Goal: Task Accomplishment & Management: Manage account settings

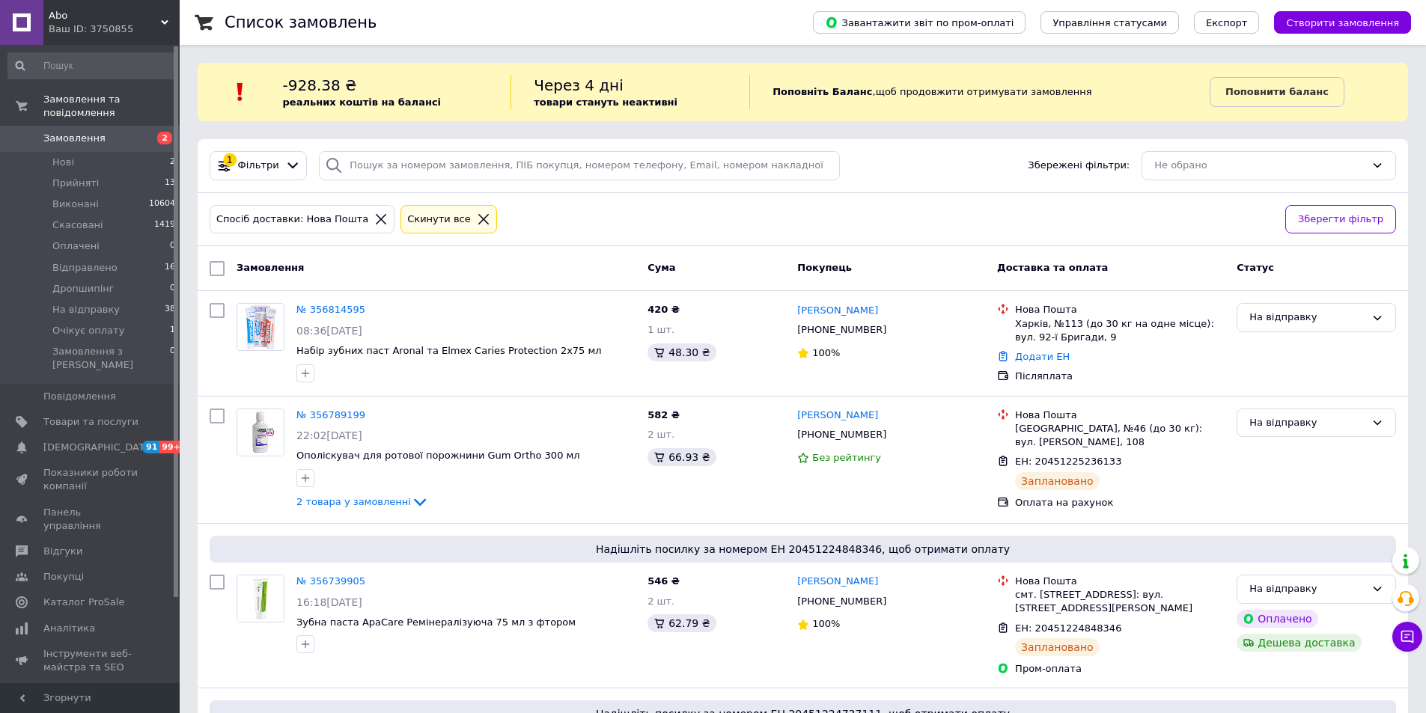
click at [374, 219] on icon at bounding box center [380, 219] width 13 height 13
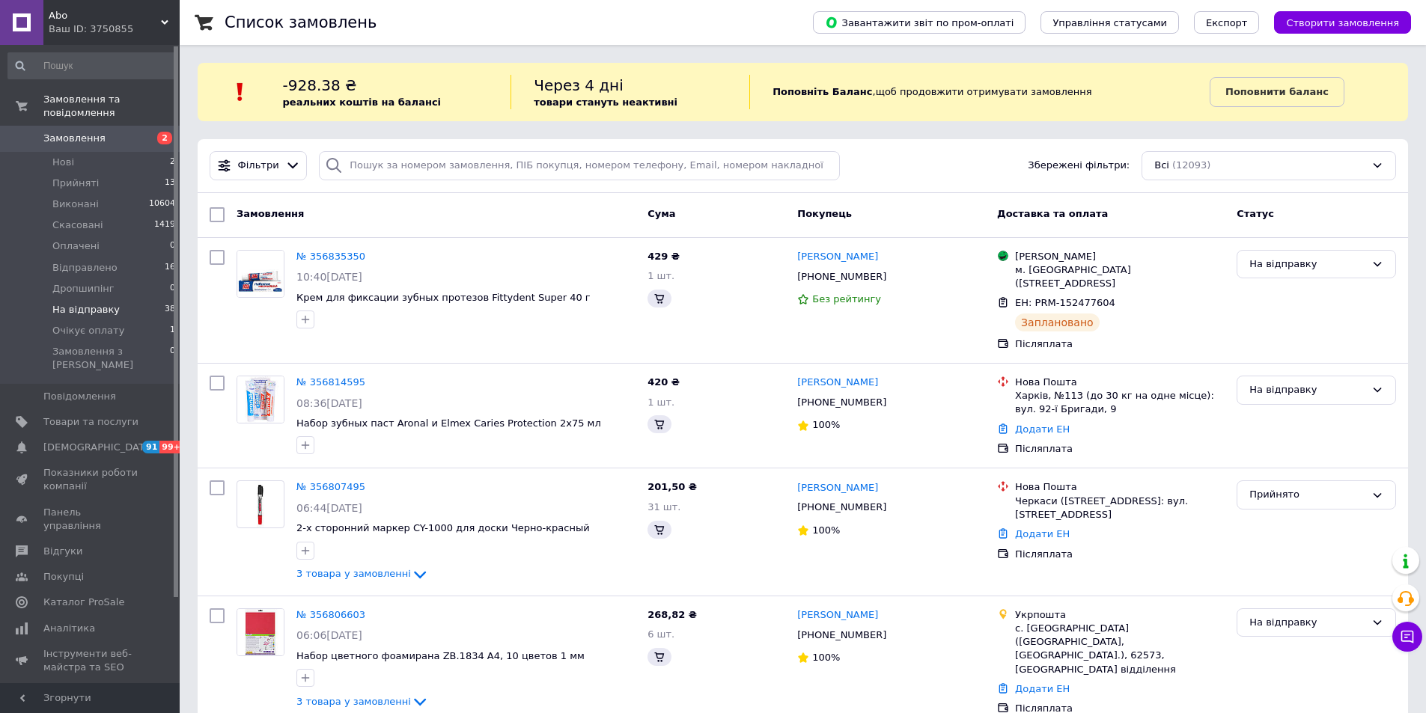
click at [94, 303] on span "На відправку" at bounding box center [85, 309] width 67 height 13
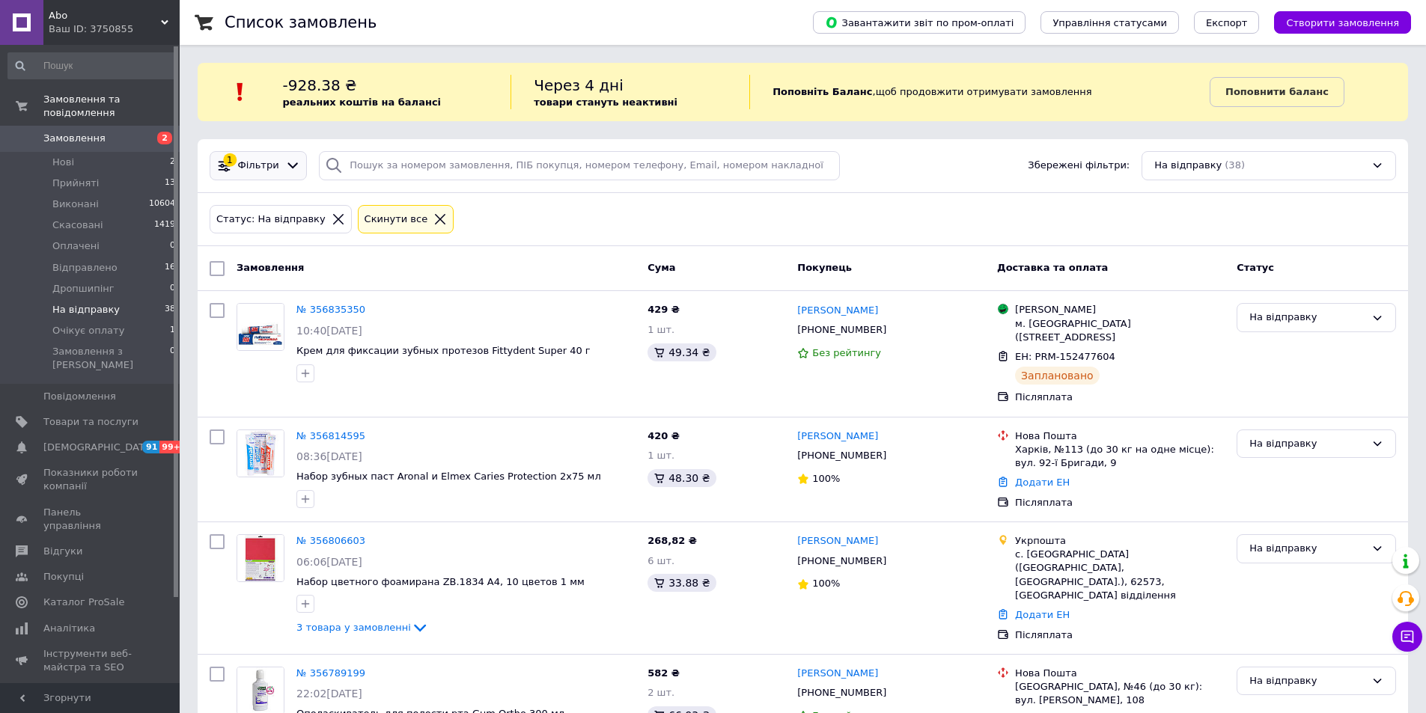
click at [285, 165] on icon at bounding box center [293, 166] width 16 height 16
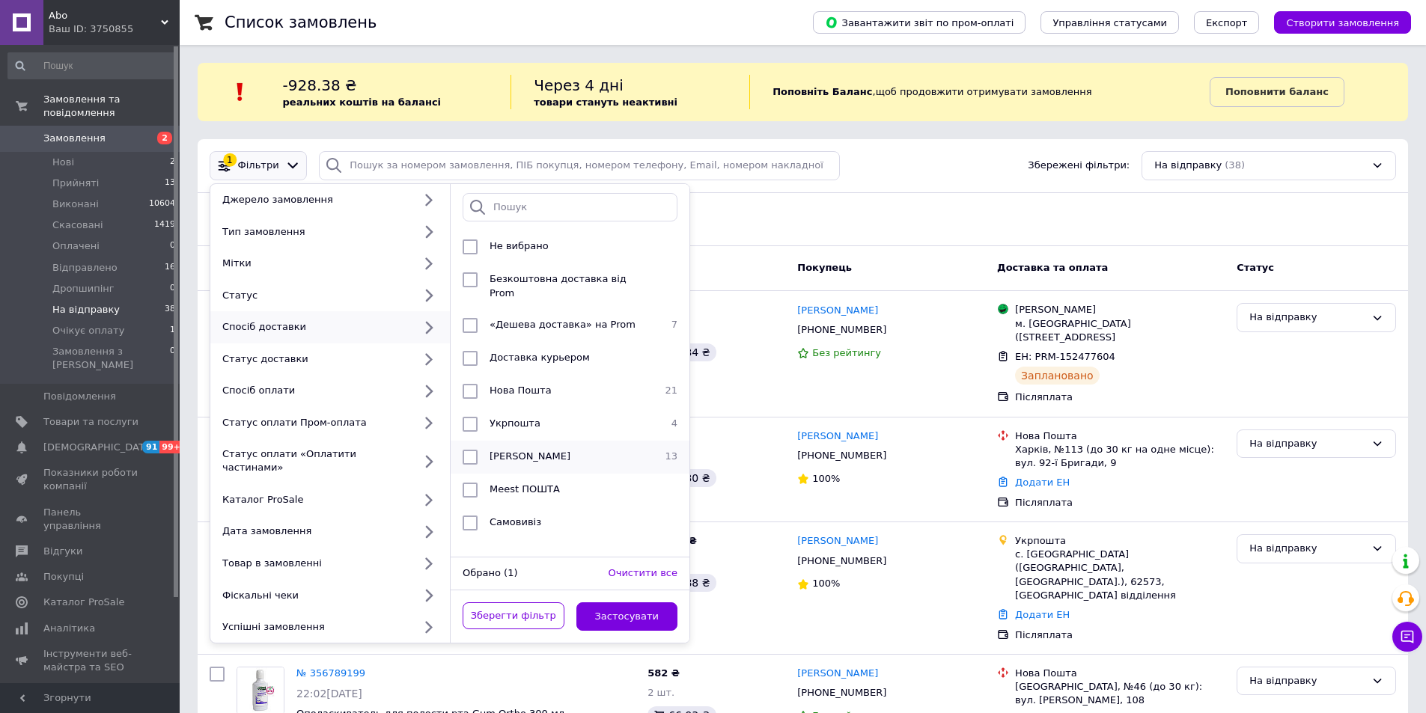
click at [535, 451] on span "[PERSON_NAME]" at bounding box center [529, 456] width 81 height 11
checkbox input "true"
click at [626, 602] on button "Застосувати" at bounding box center [627, 616] width 102 height 29
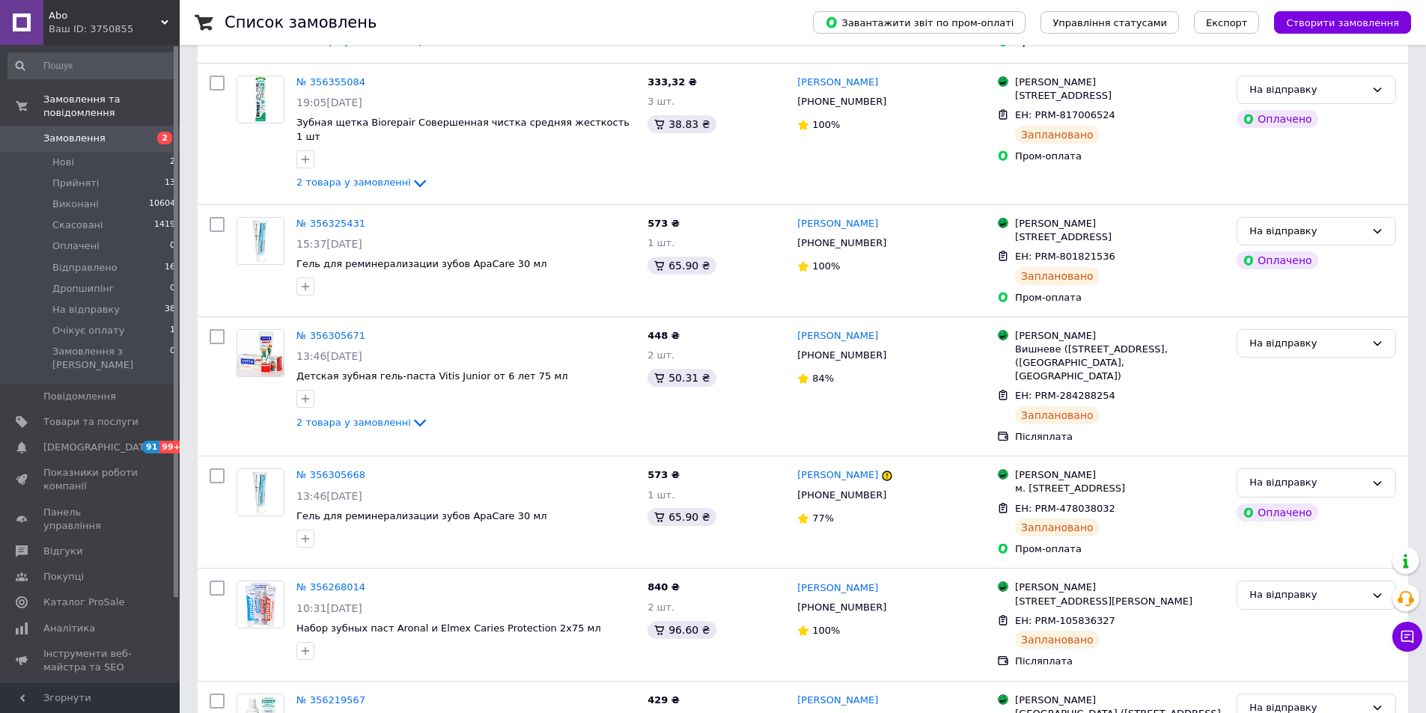
scroll to position [1200, 0]
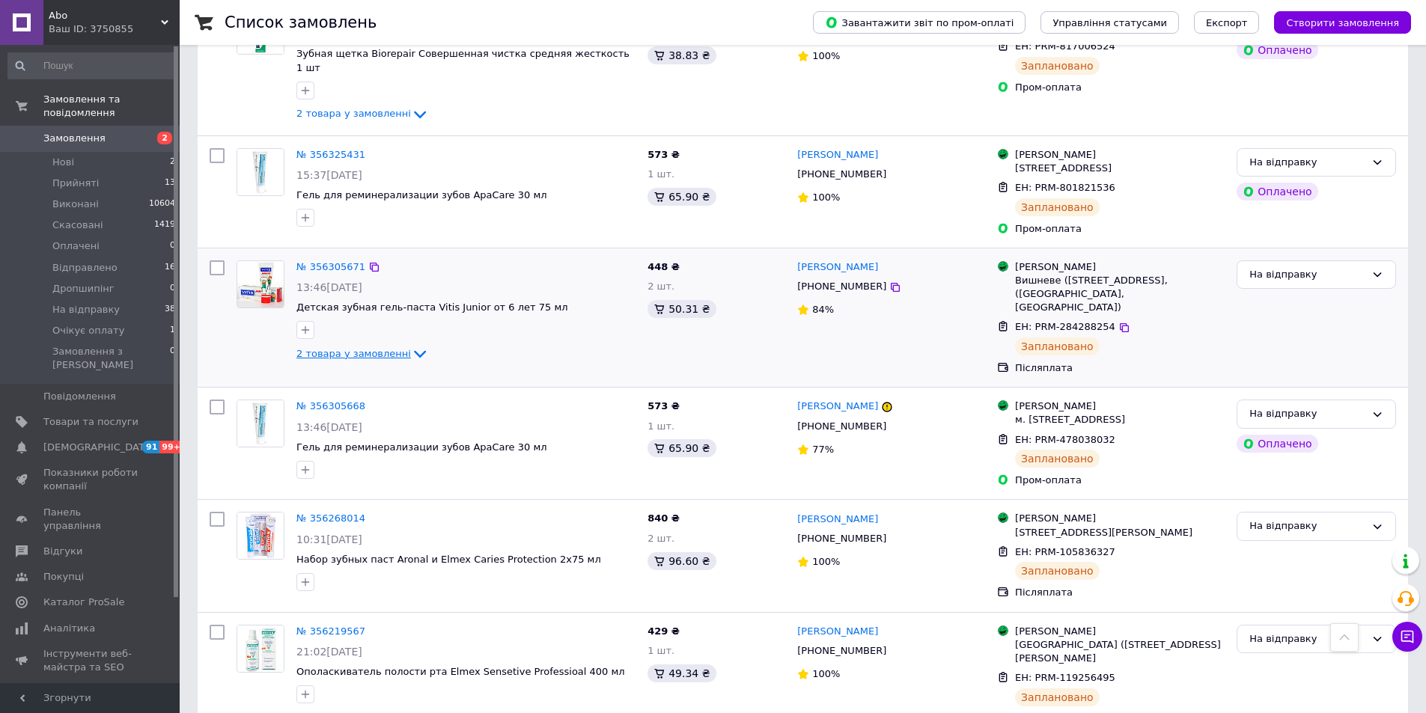
click at [411, 345] on icon at bounding box center [420, 354] width 18 height 18
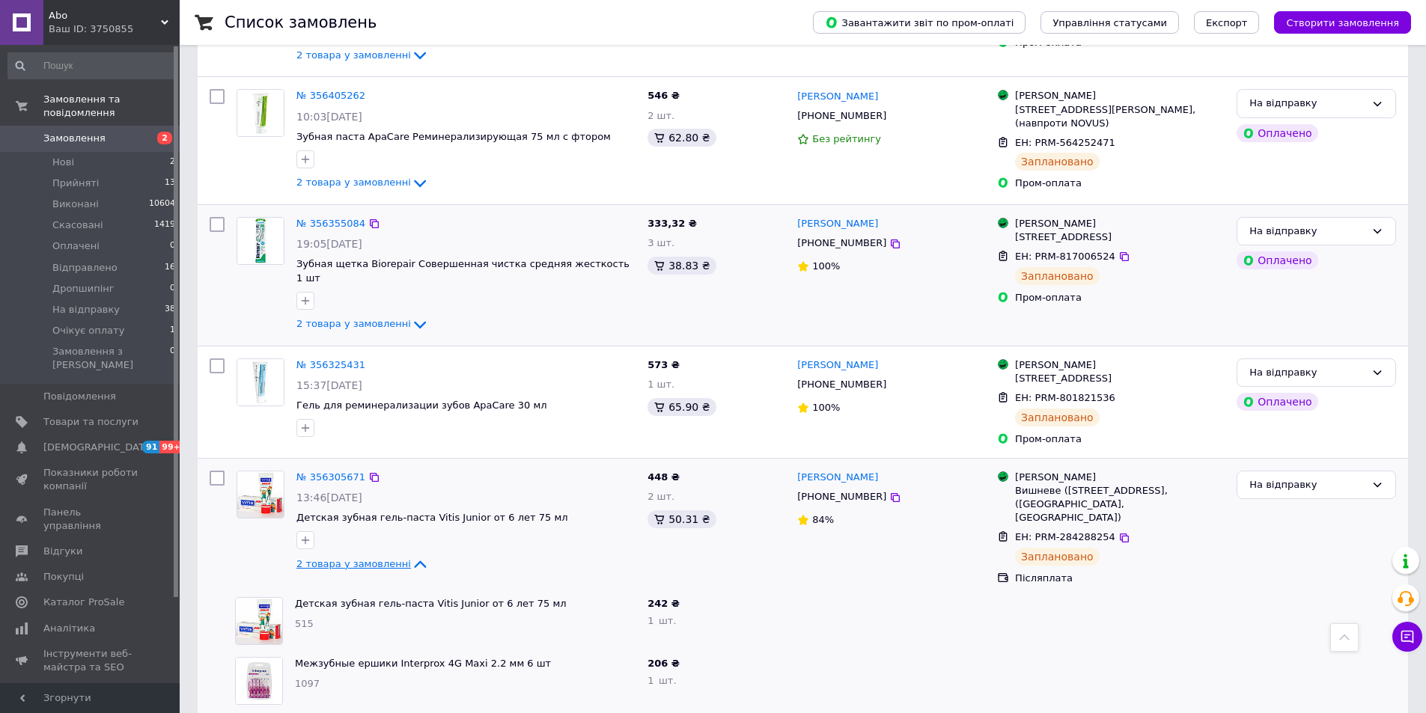
scroll to position [976, 0]
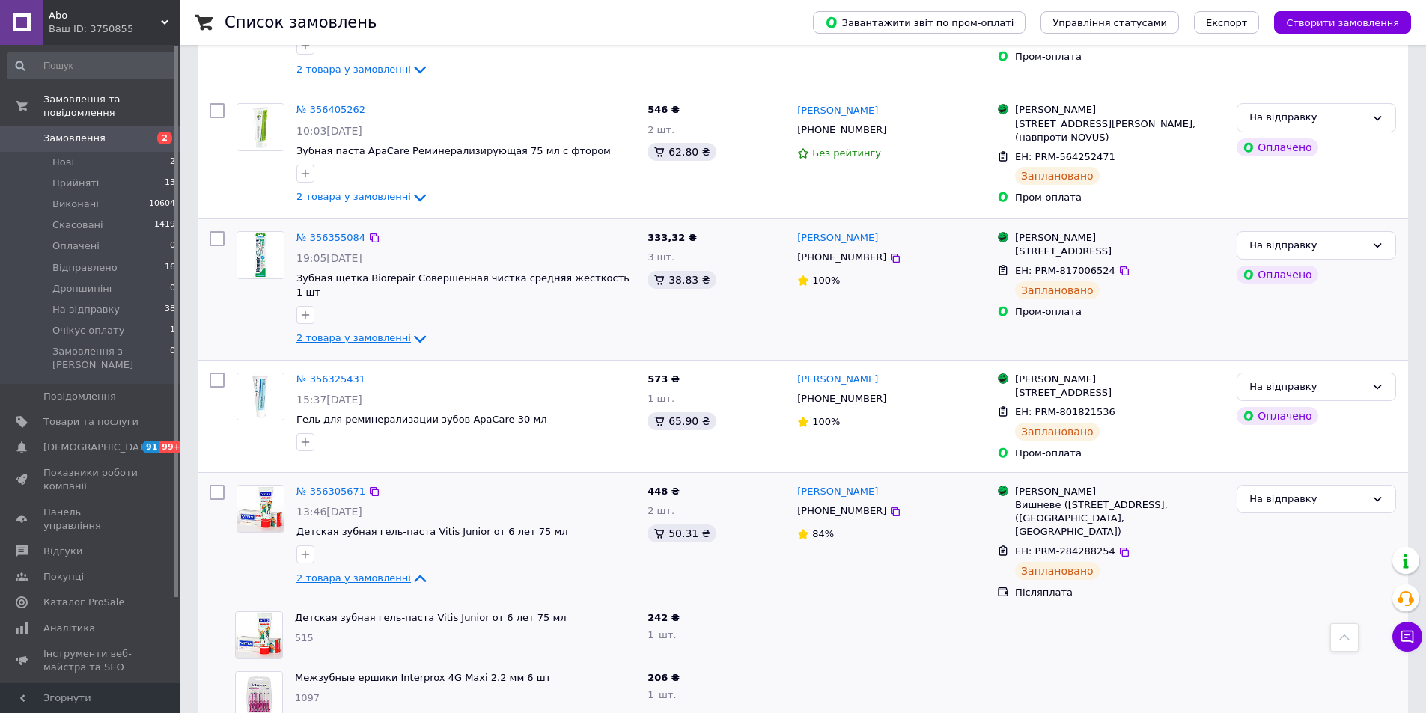
click at [376, 332] on span "2 товара у замовленні" at bounding box center [353, 337] width 115 height 11
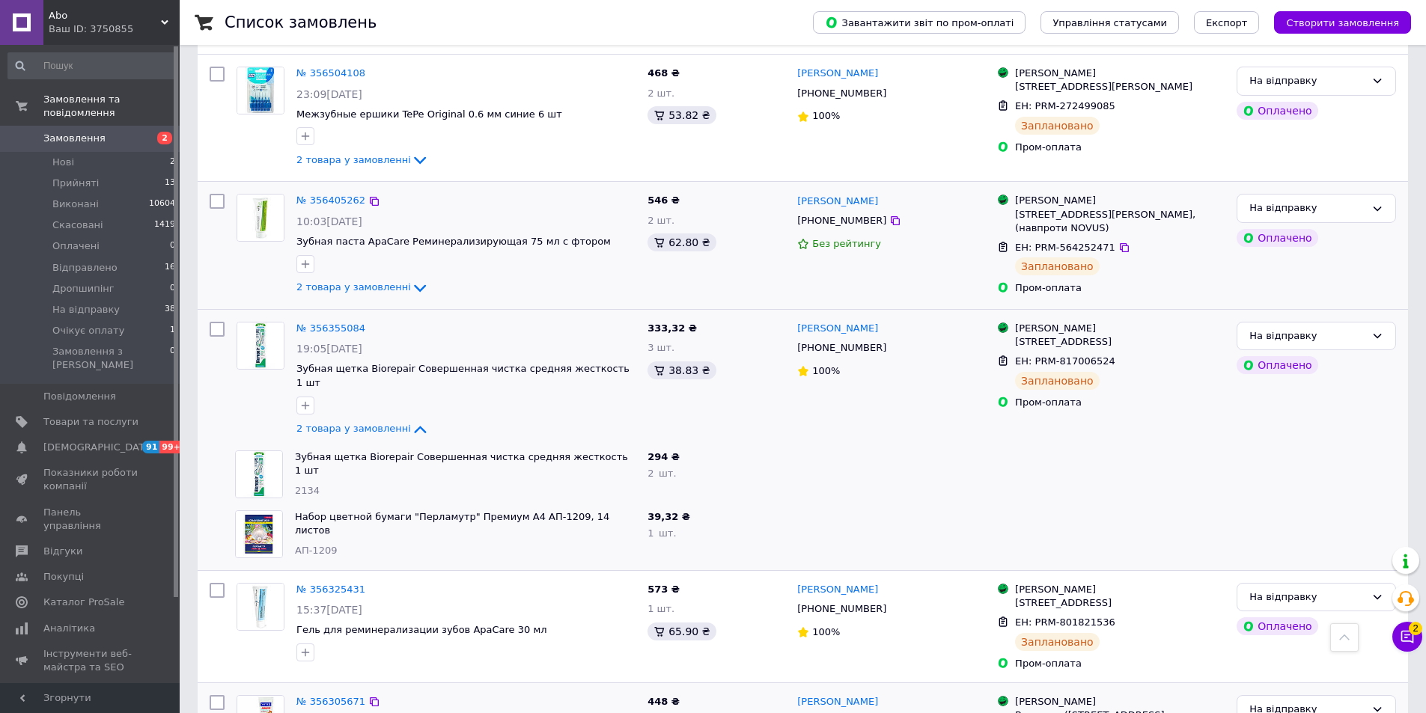
scroll to position [751, 0]
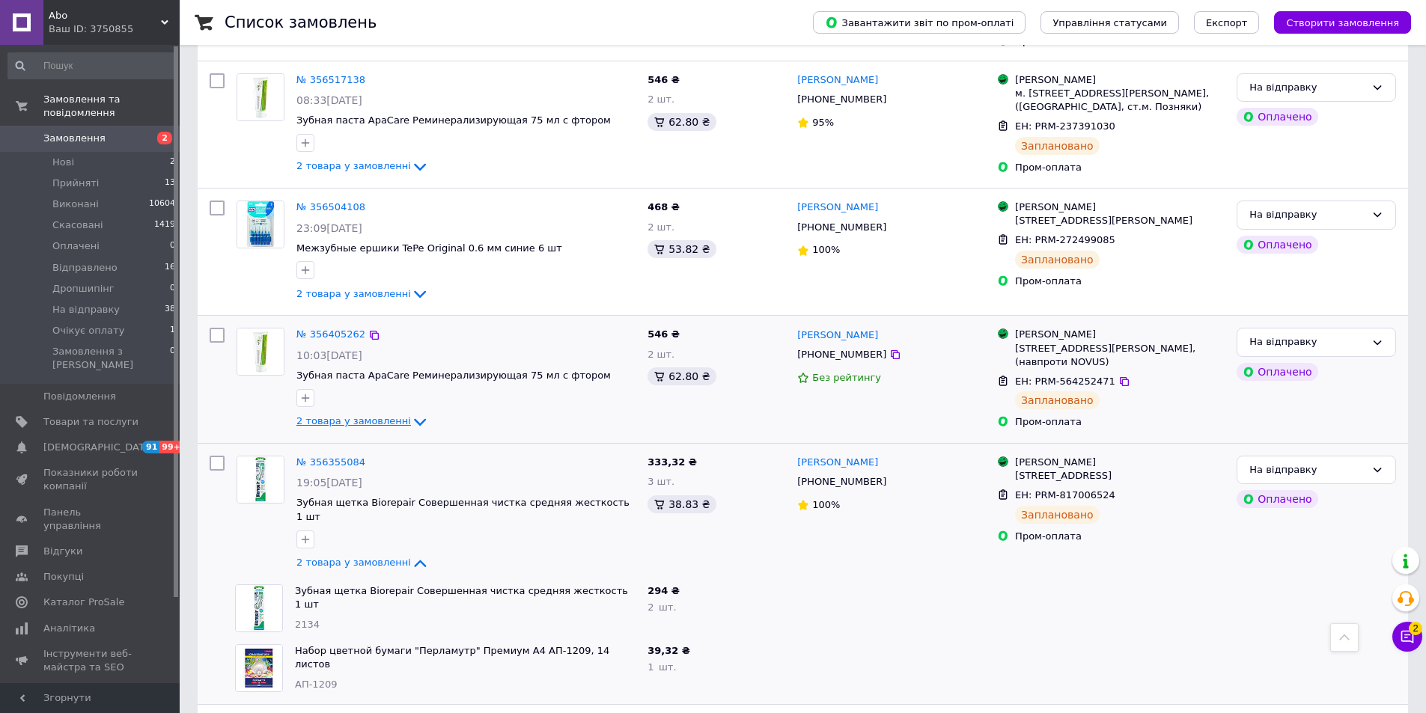
click at [373, 415] on span "2 товара у замовленні" at bounding box center [353, 420] width 115 height 11
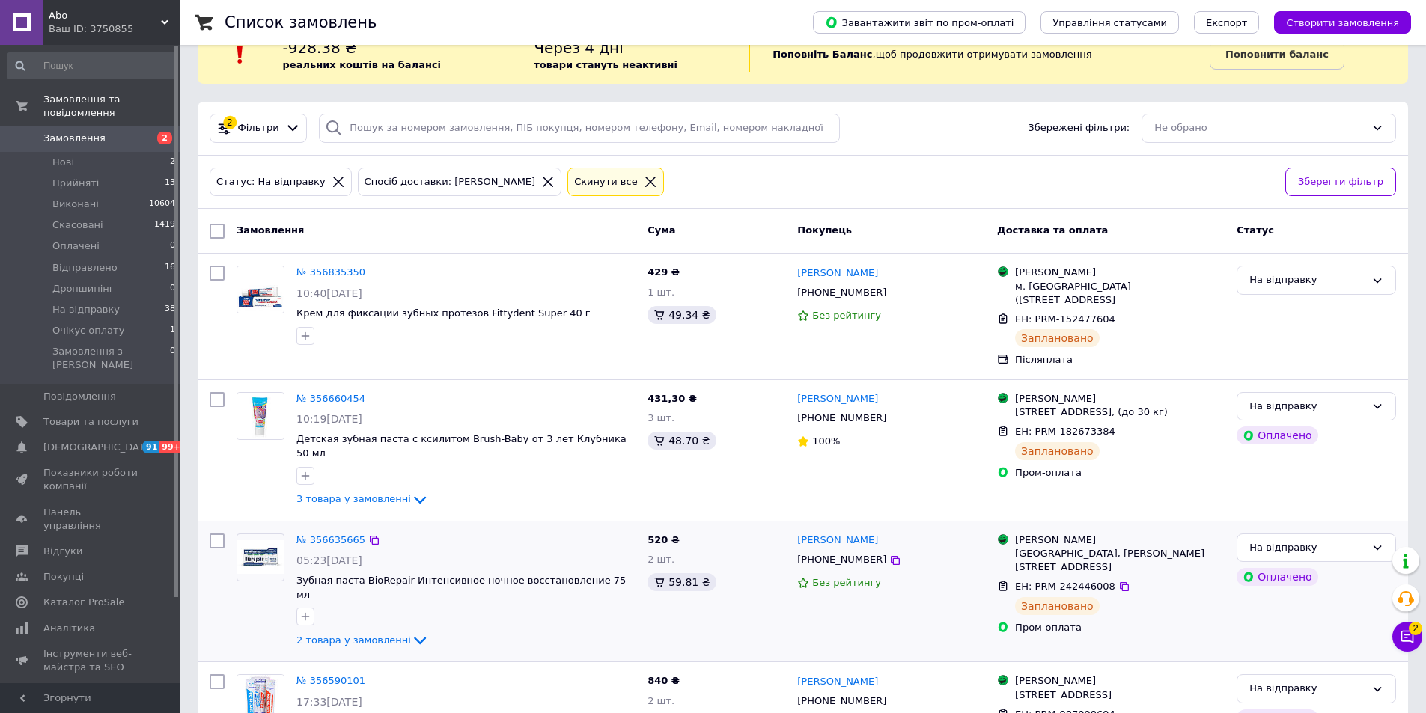
scroll to position [0, 0]
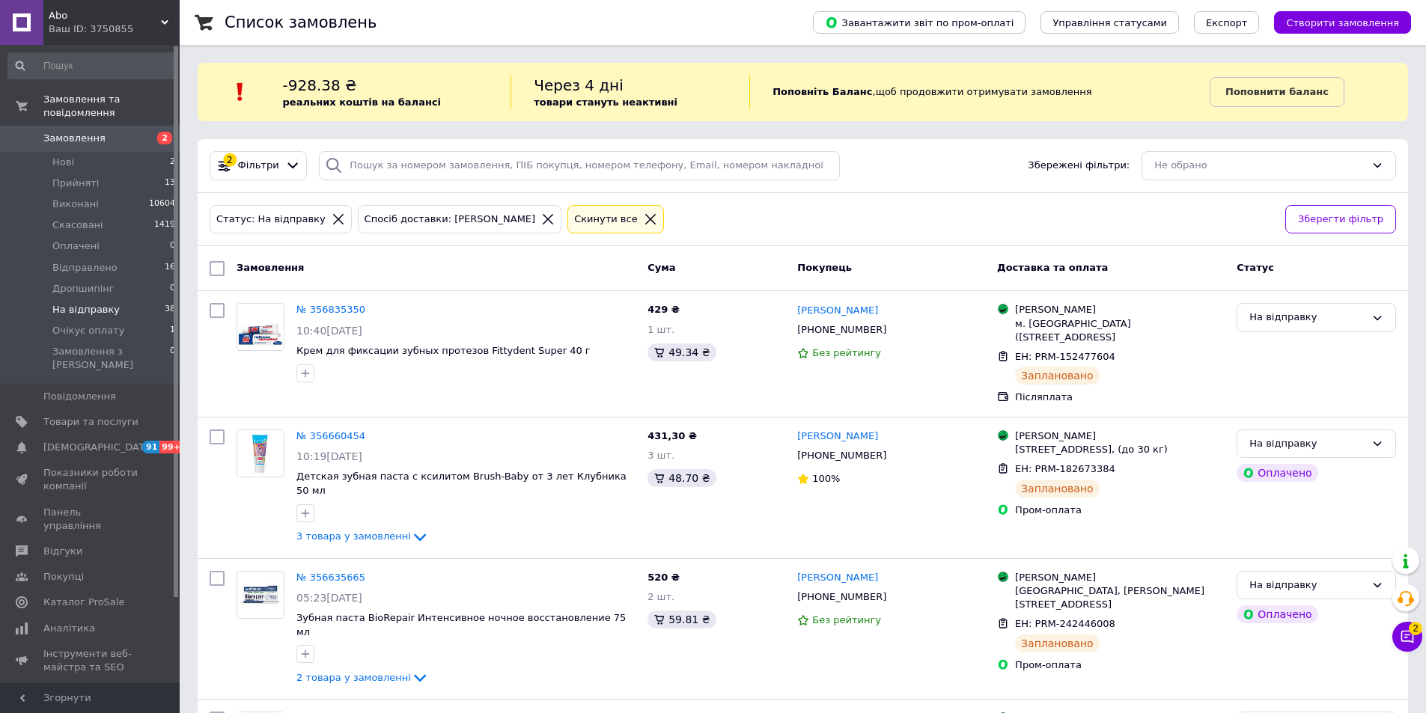
click at [95, 303] on span "На відправку" at bounding box center [85, 309] width 67 height 13
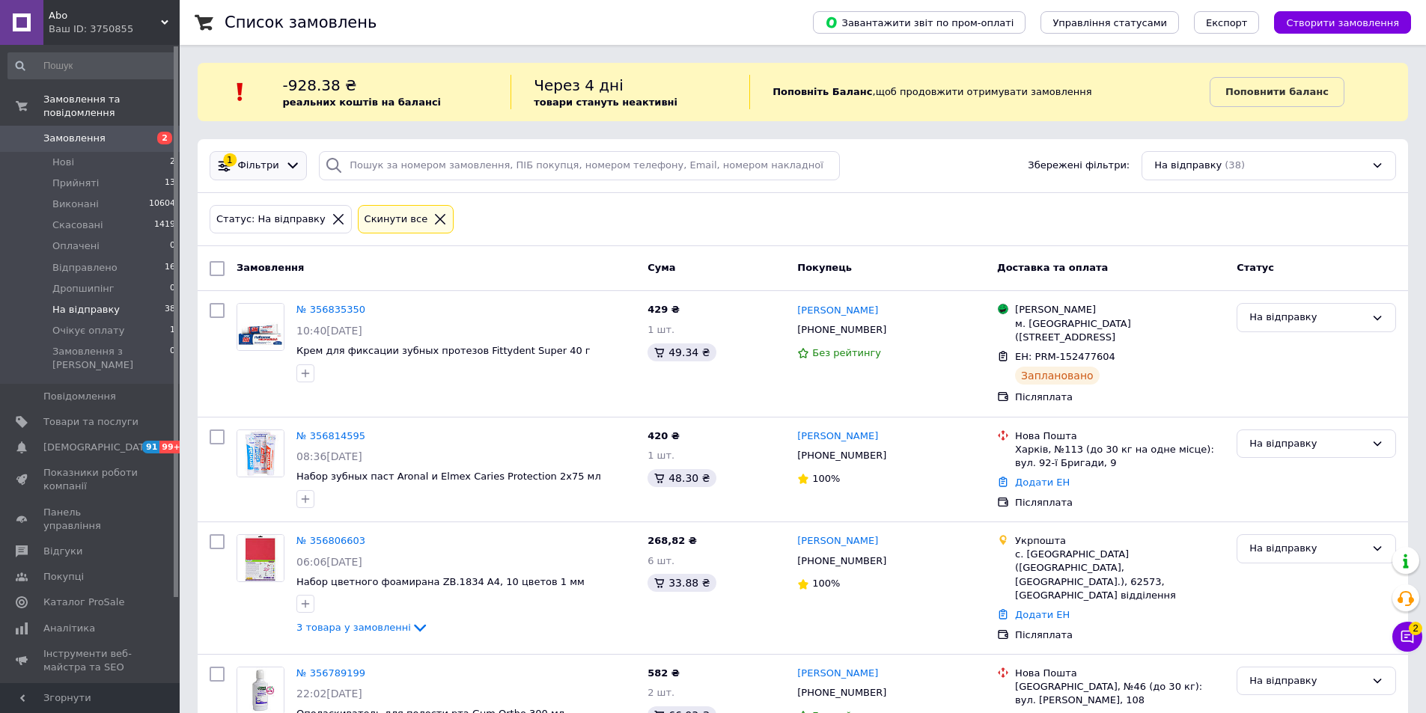
click at [285, 164] on icon at bounding box center [293, 166] width 16 height 16
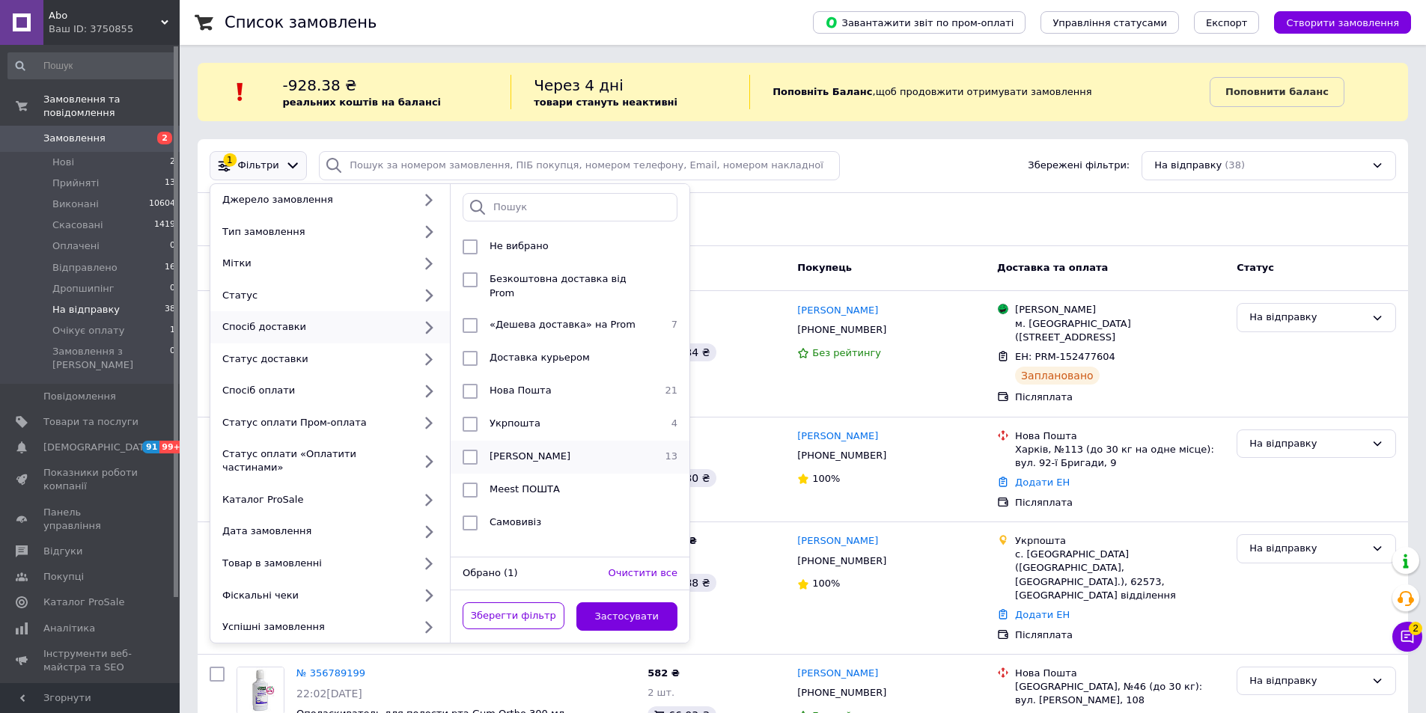
click at [525, 441] on li "Магазини Rozetka 13" at bounding box center [570, 457] width 239 height 33
checkbox input "true"
click at [625, 602] on button "Застосувати" at bounding box center [627, 616] width 102 height 29
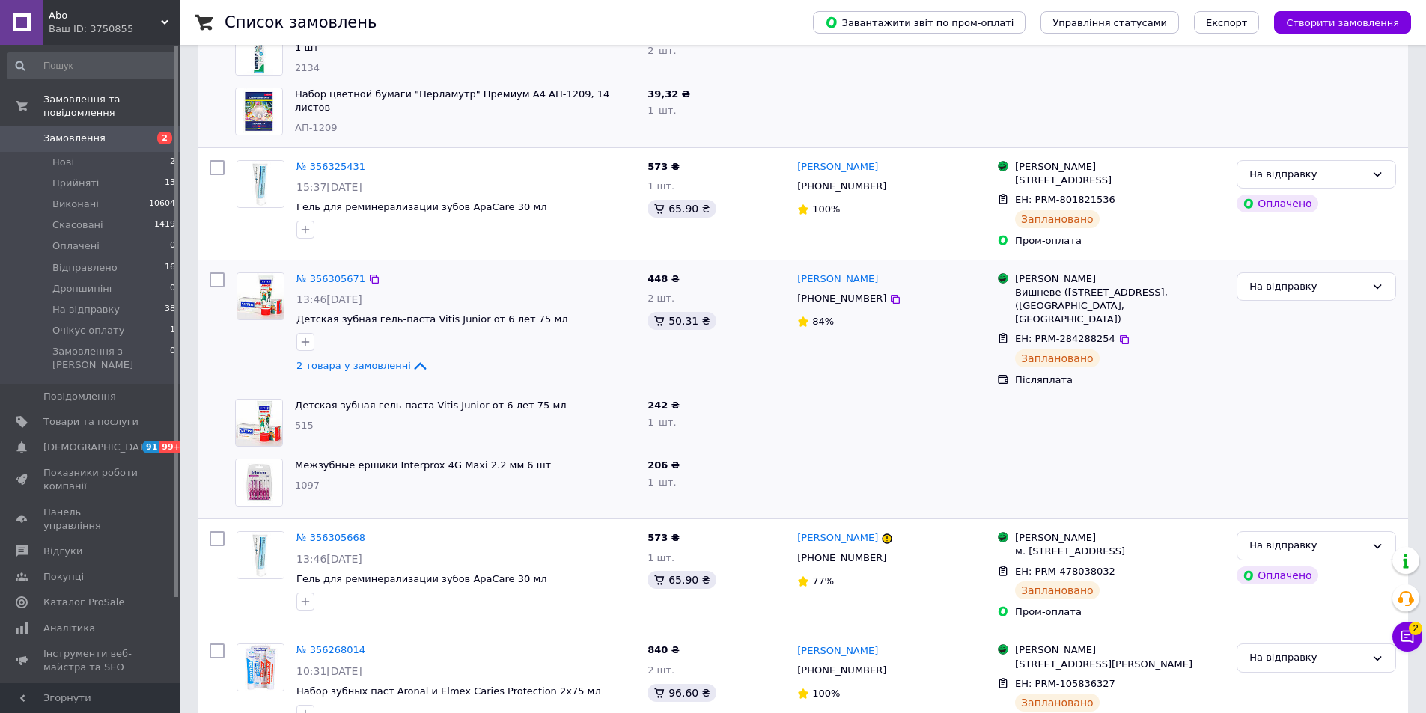
scroll to position [1560, 0]
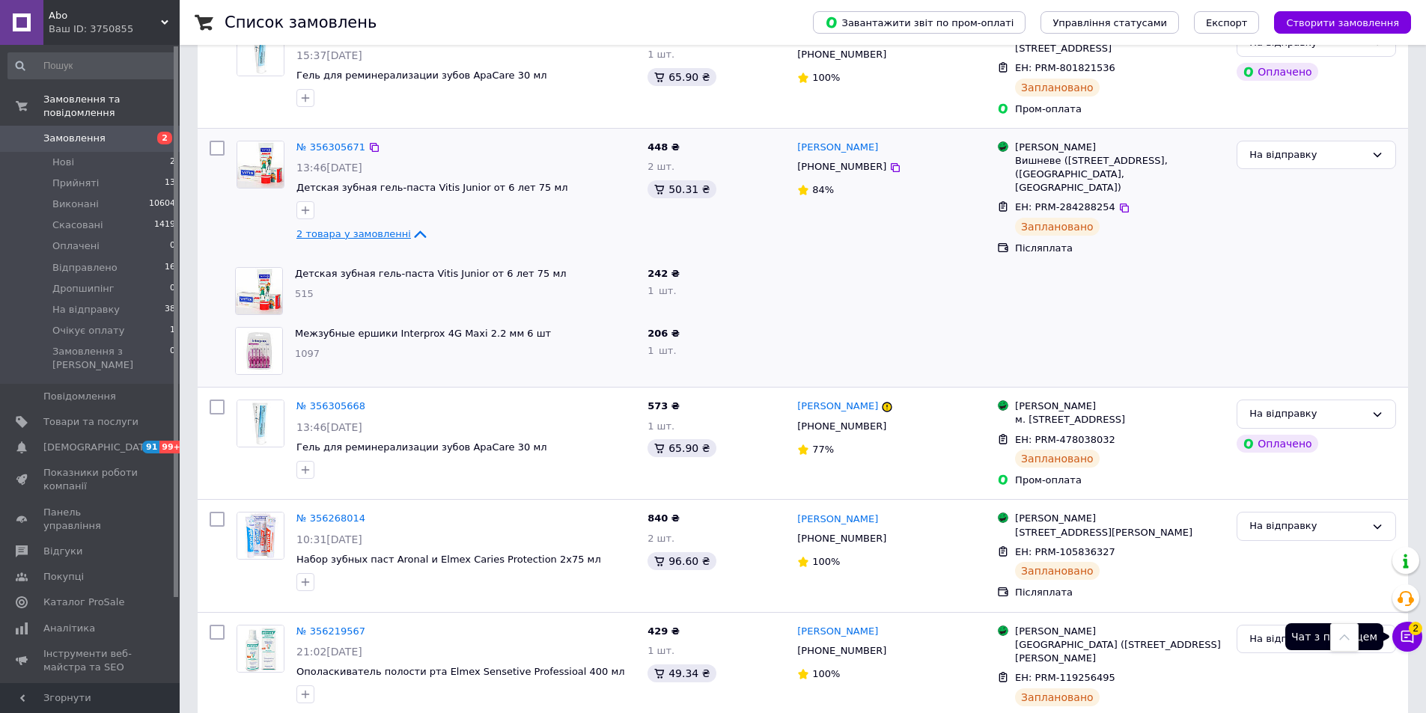
click at [1412, 636] on icon at bounding box center [1407, 636] width 15 height 15
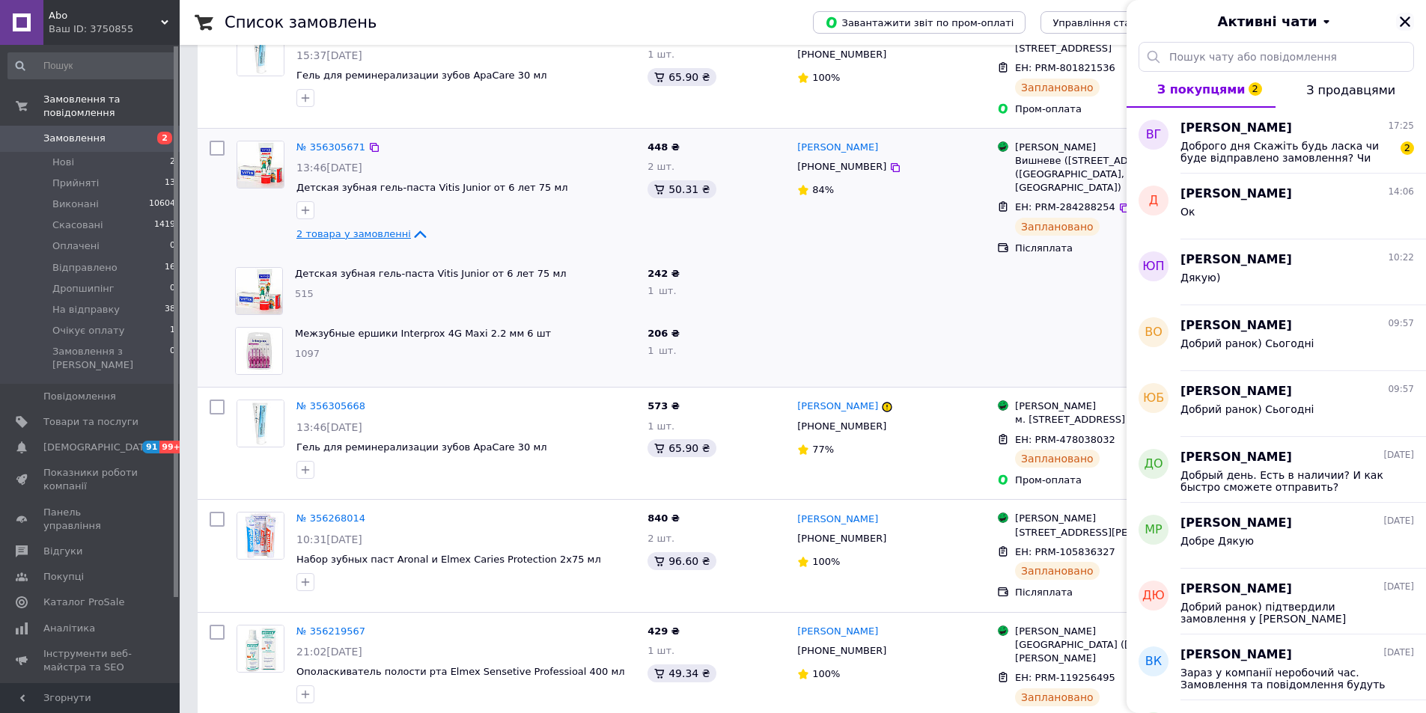
click at [1405, 27] on icon "Закрити" at bounding box center [1404, 21] width 13 height 13
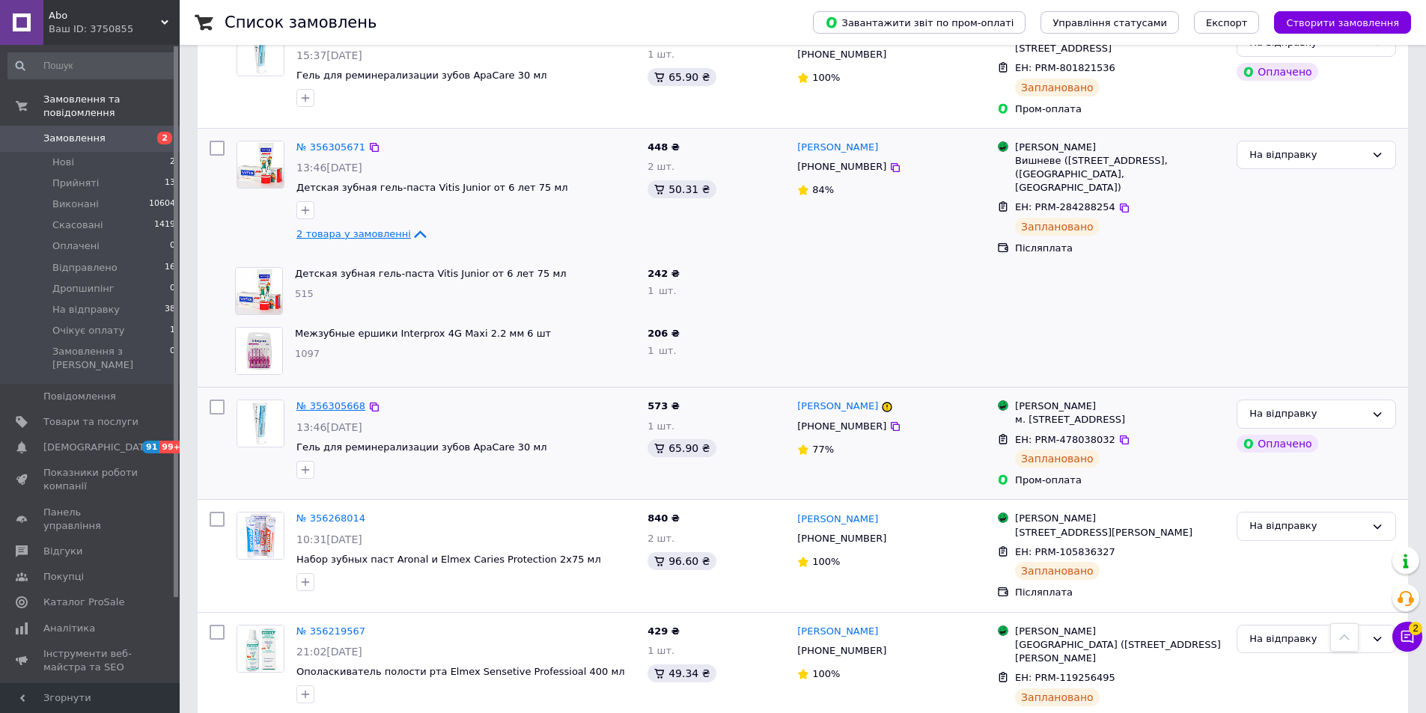
click at [343, 400] on link "№ 356305668" at bounding box center [330, 405] width 69 height 11
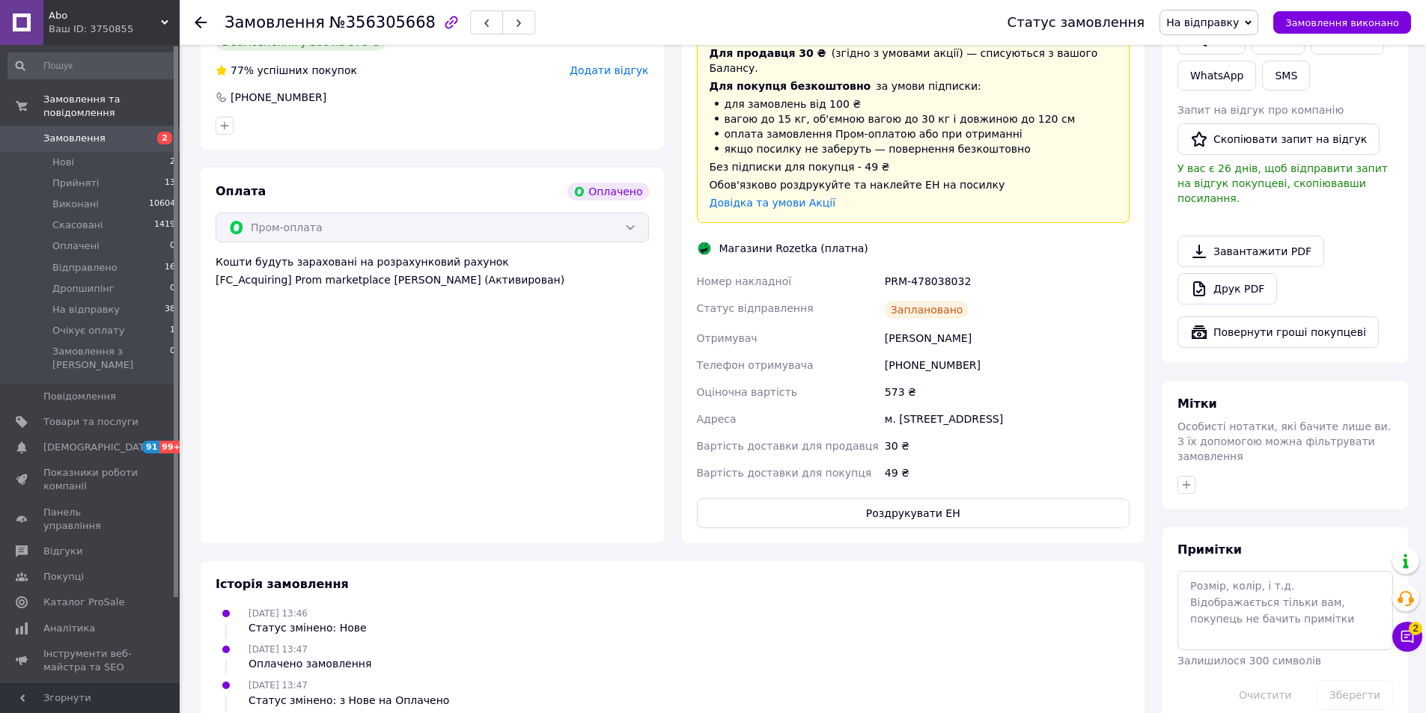
scroll to position [405, 0]
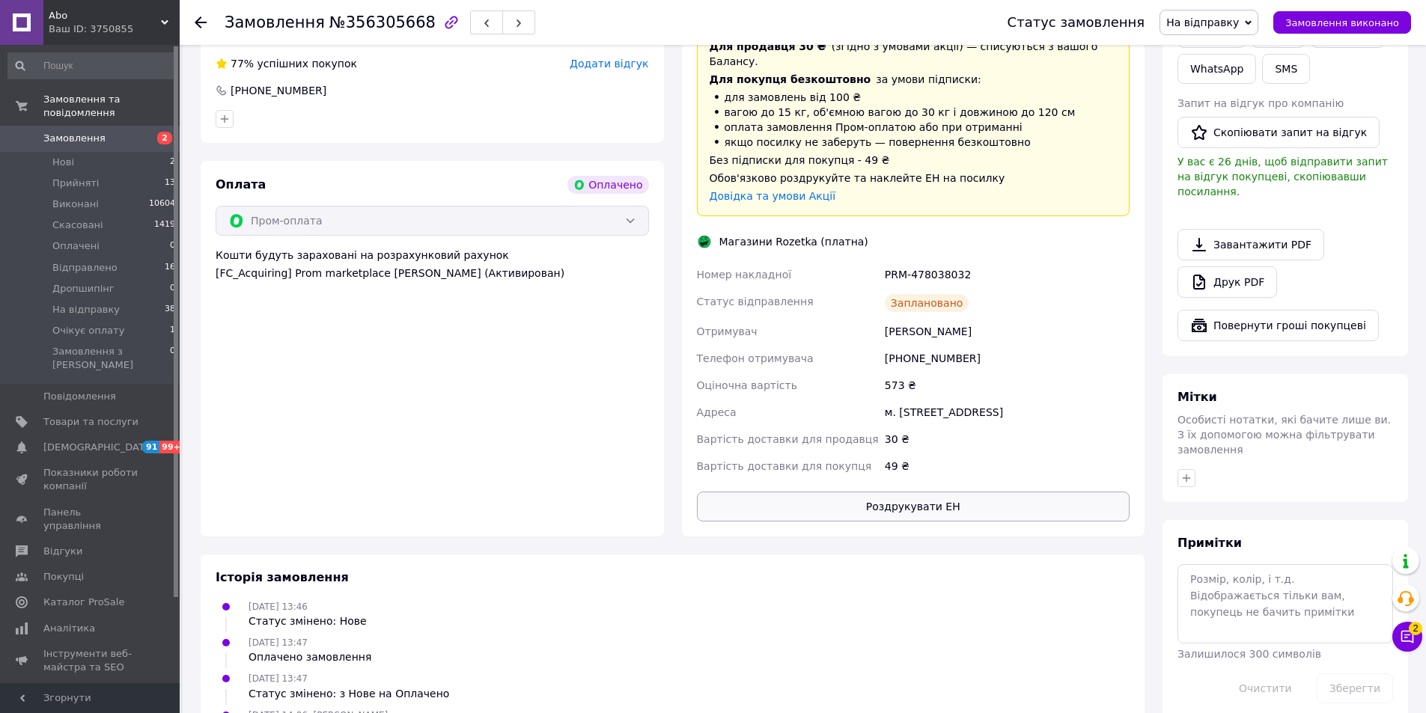
click at [918, 492] on button "Роздрукувати ЕН" at bounding box center [913, 507] width 433 height 30
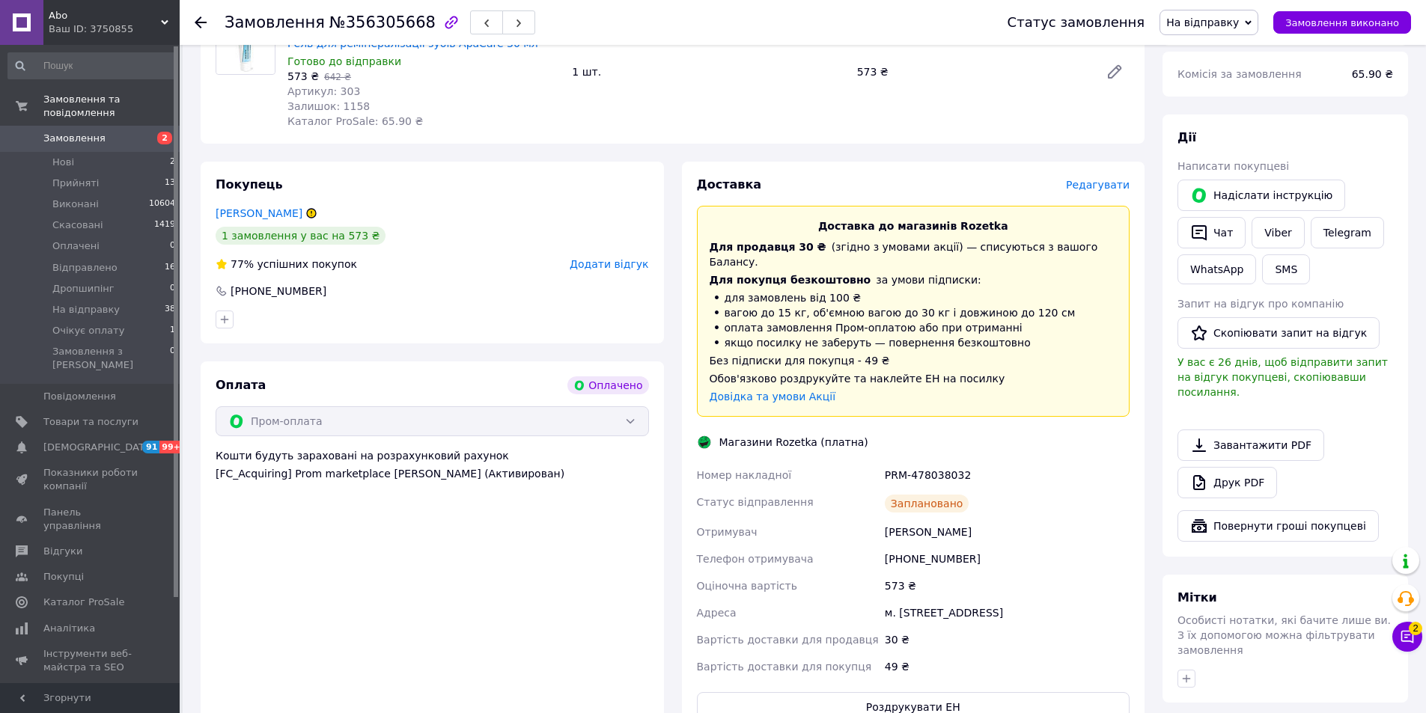
scroll to position [106, 0]
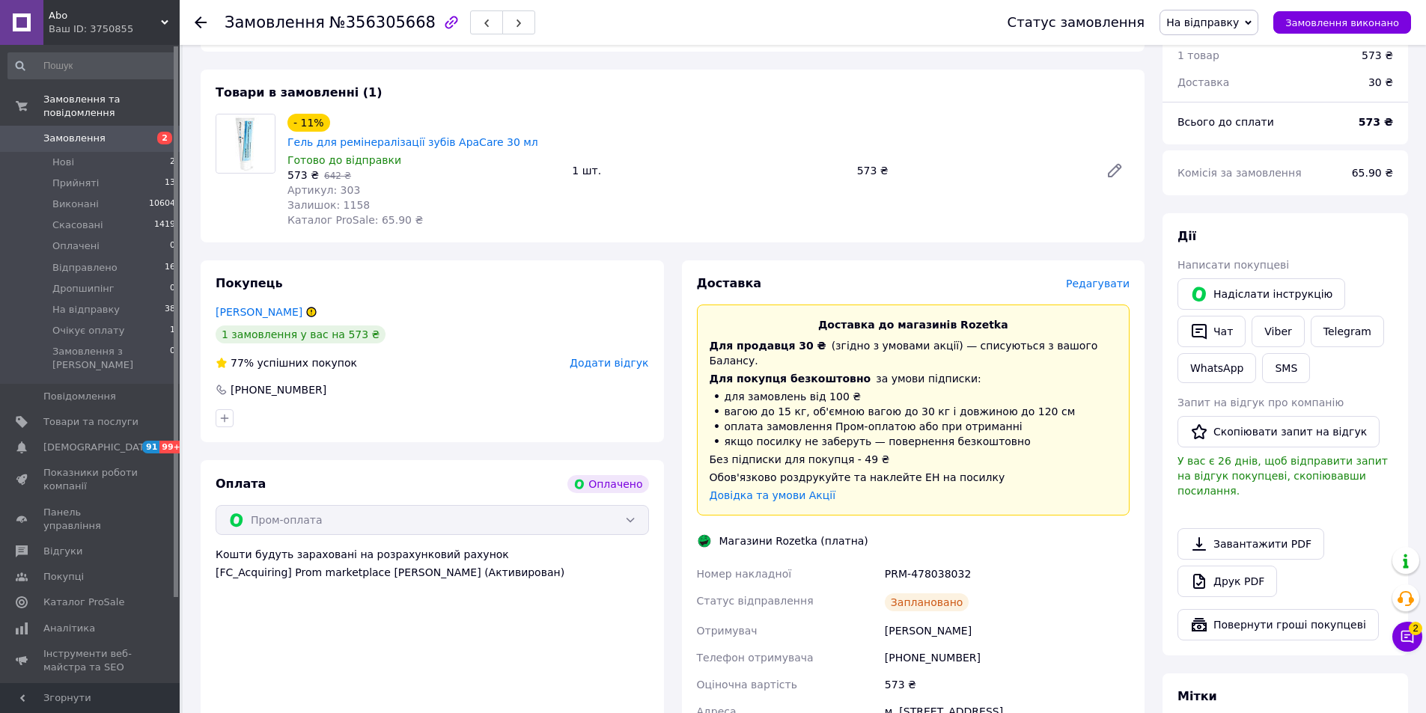
click at [204, 26] on icon at bounding box center [201, 22] width 12 height 12
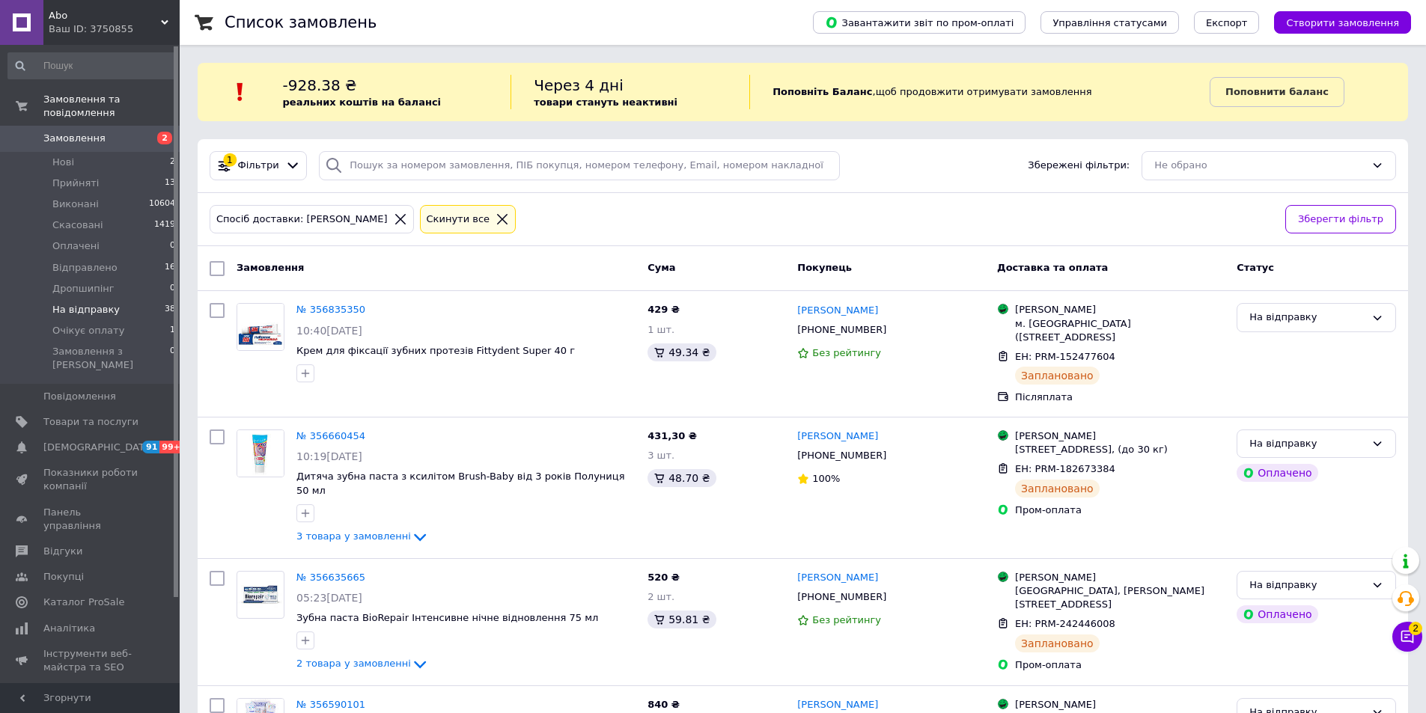
click at [106, 303] on span "На відправку" at bounding box center [85, 309] width 67 height 13
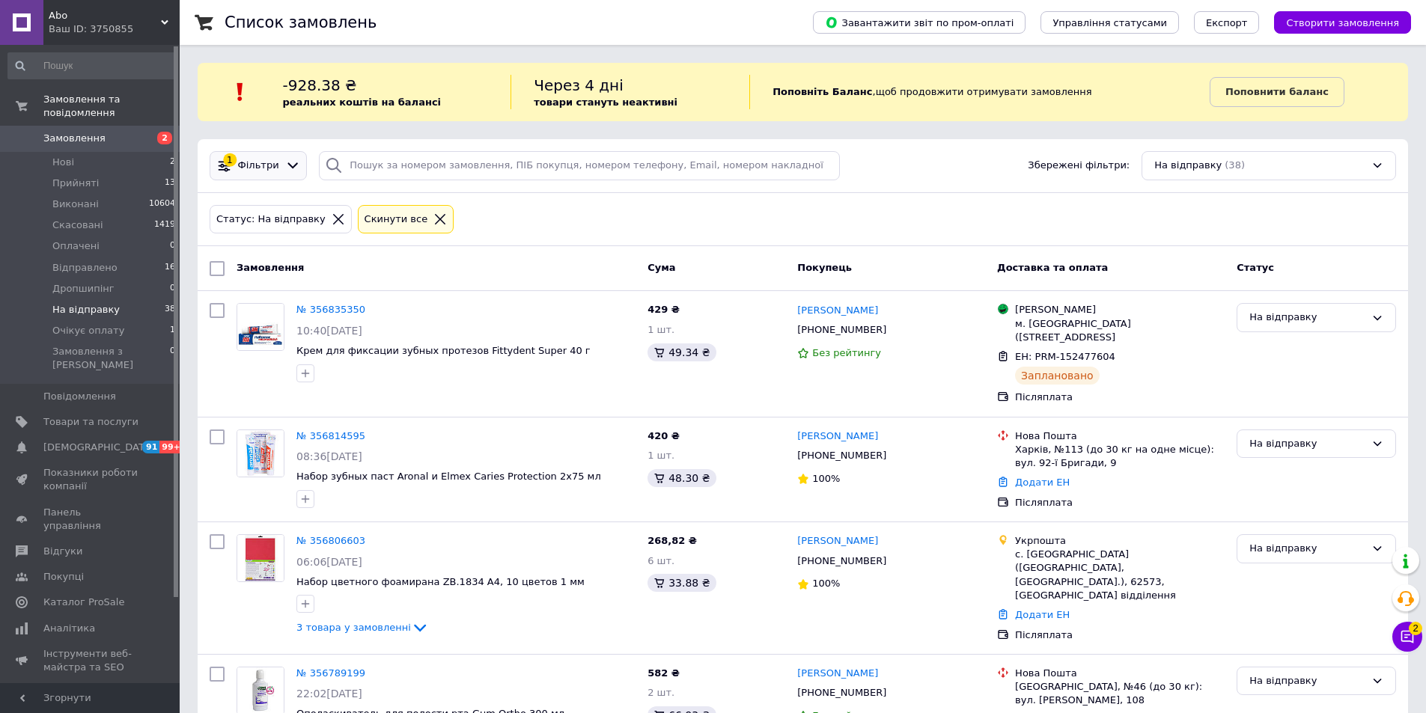
click at [265, 167] on span "Фільтри" at bounding box center [258, 166] width 41 height 14
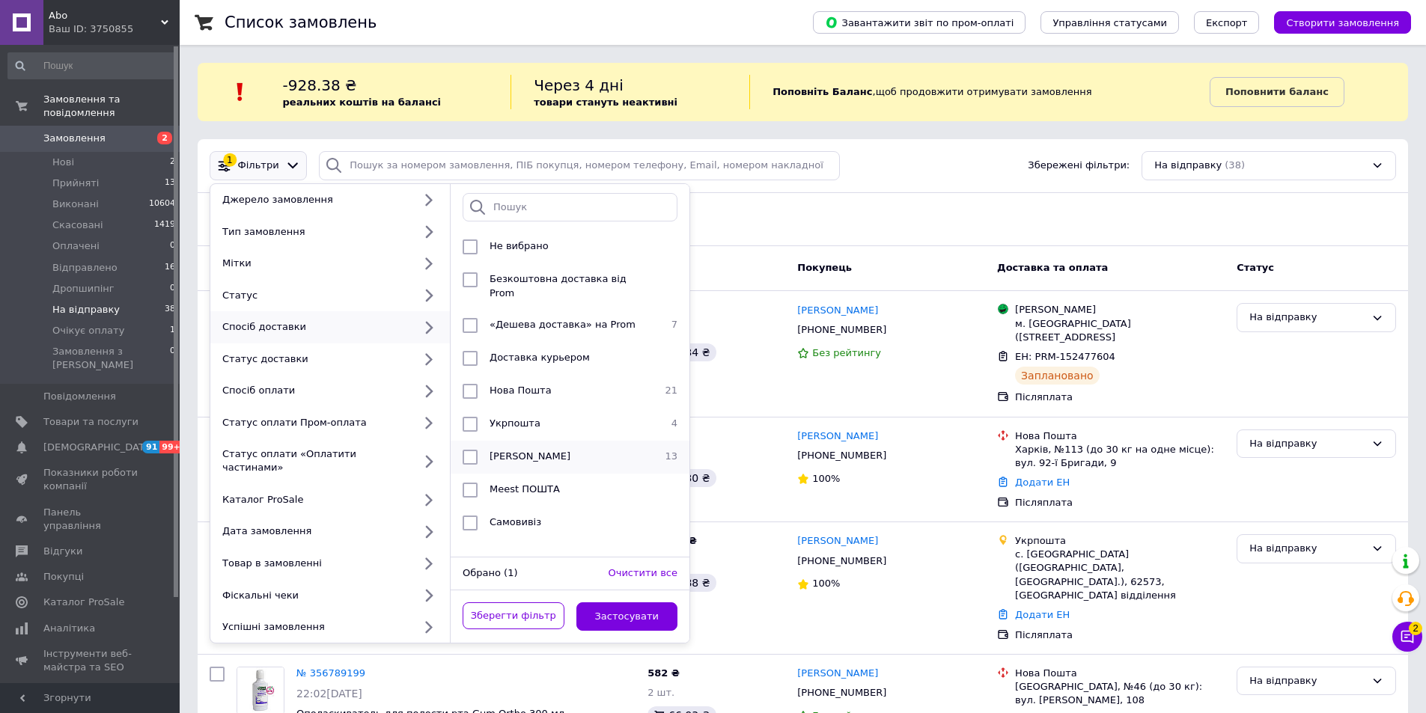
click at [525, 451] on span "[PERSON_NAME]" at bounding box center [529, 456] width 81 height 11
checkbox input "true"
click at [636, 603] on button "Застосувати" at bounding box center [627, 616] width 102 height 29
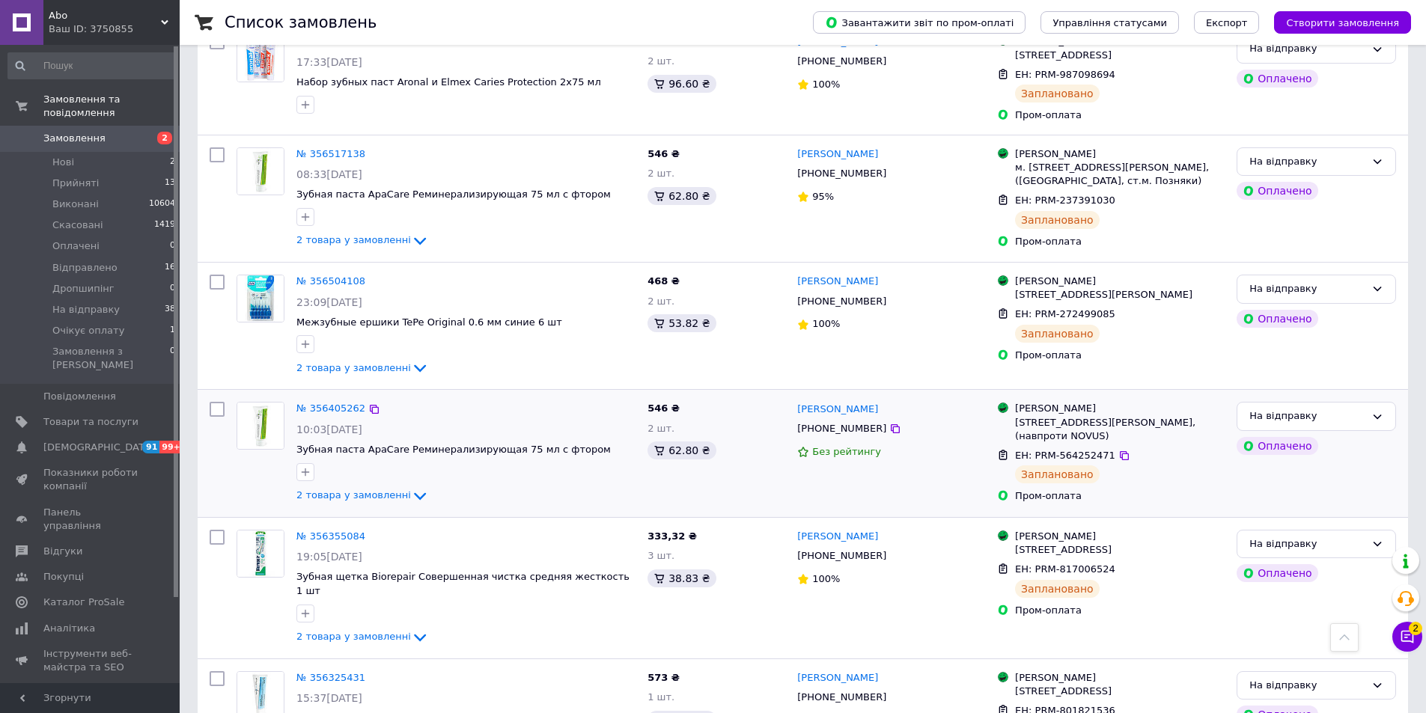
scroll to position [677, 0]
click at [411, 488] on icon at bounding box center [420, 497] width 18 height 18
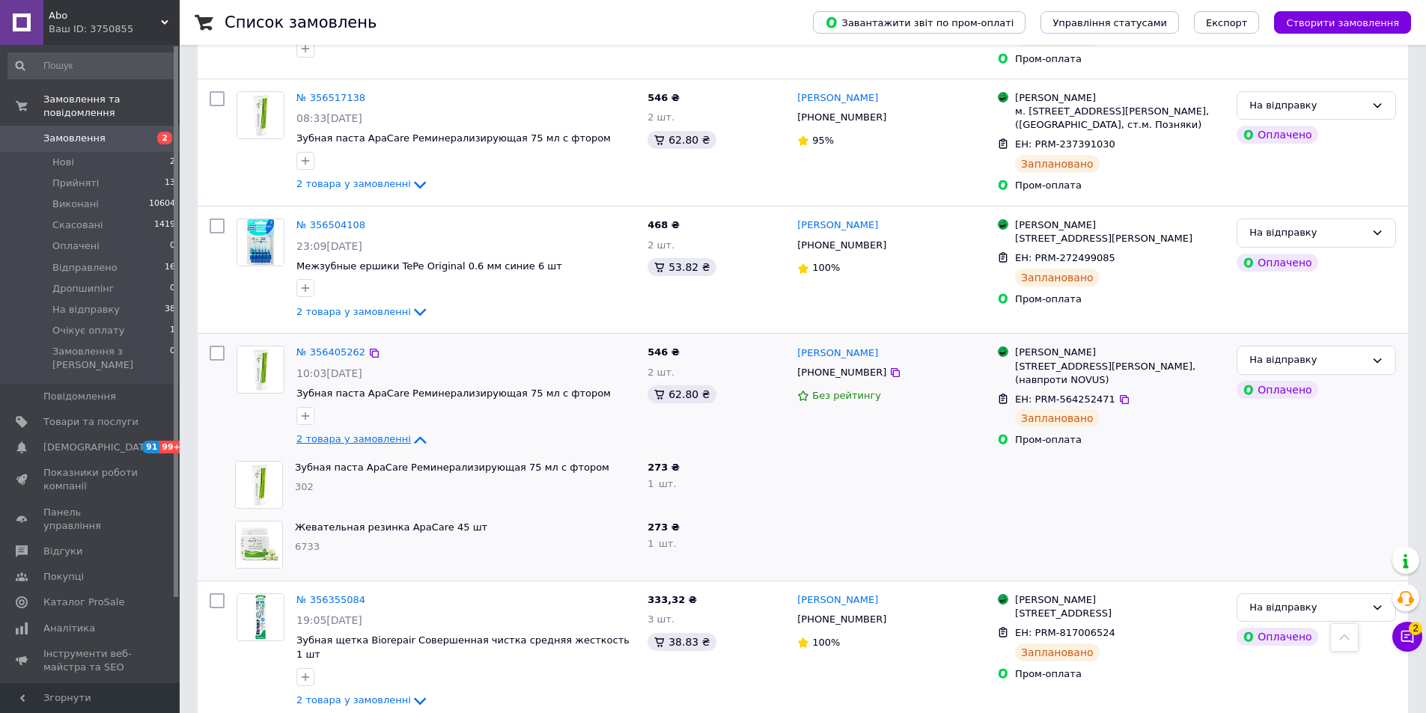
scroll to position [826, 0]
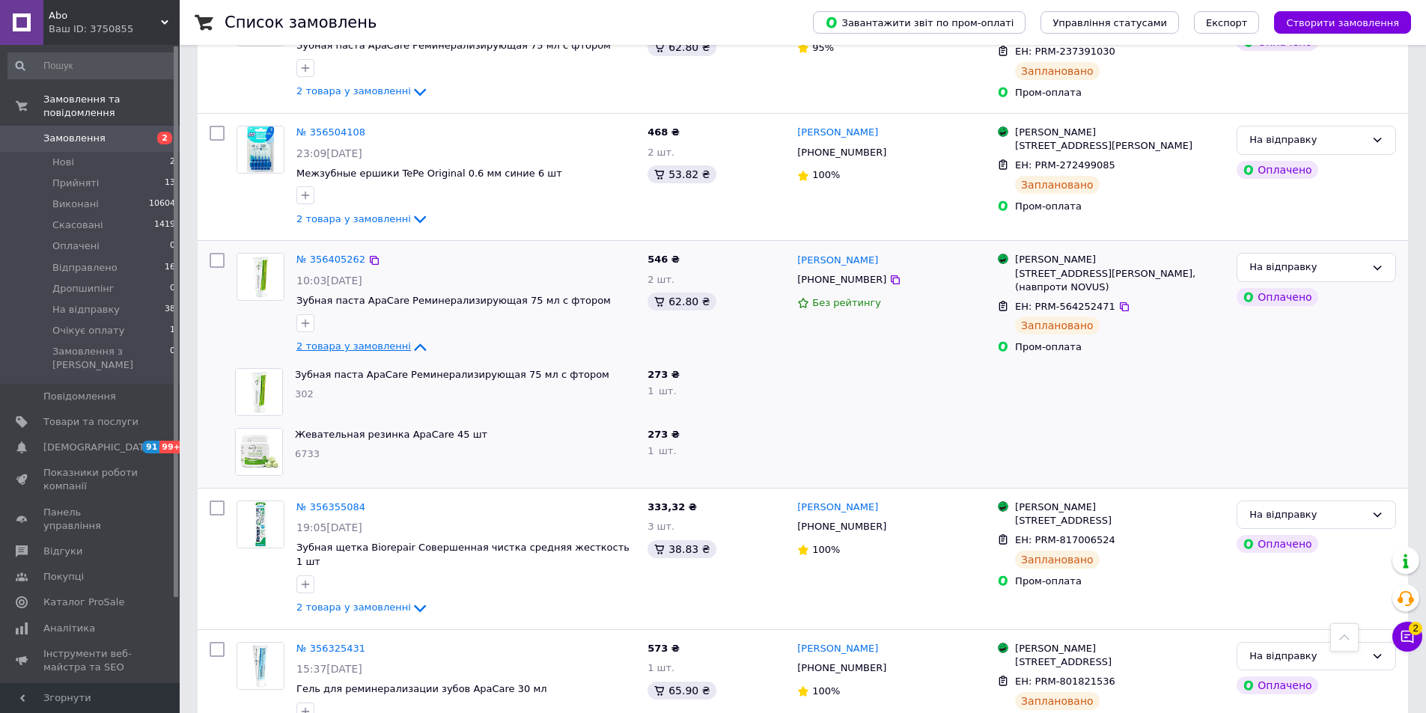
click at [569, 311] on div at bounding box center [465, 323] width 345 height 24
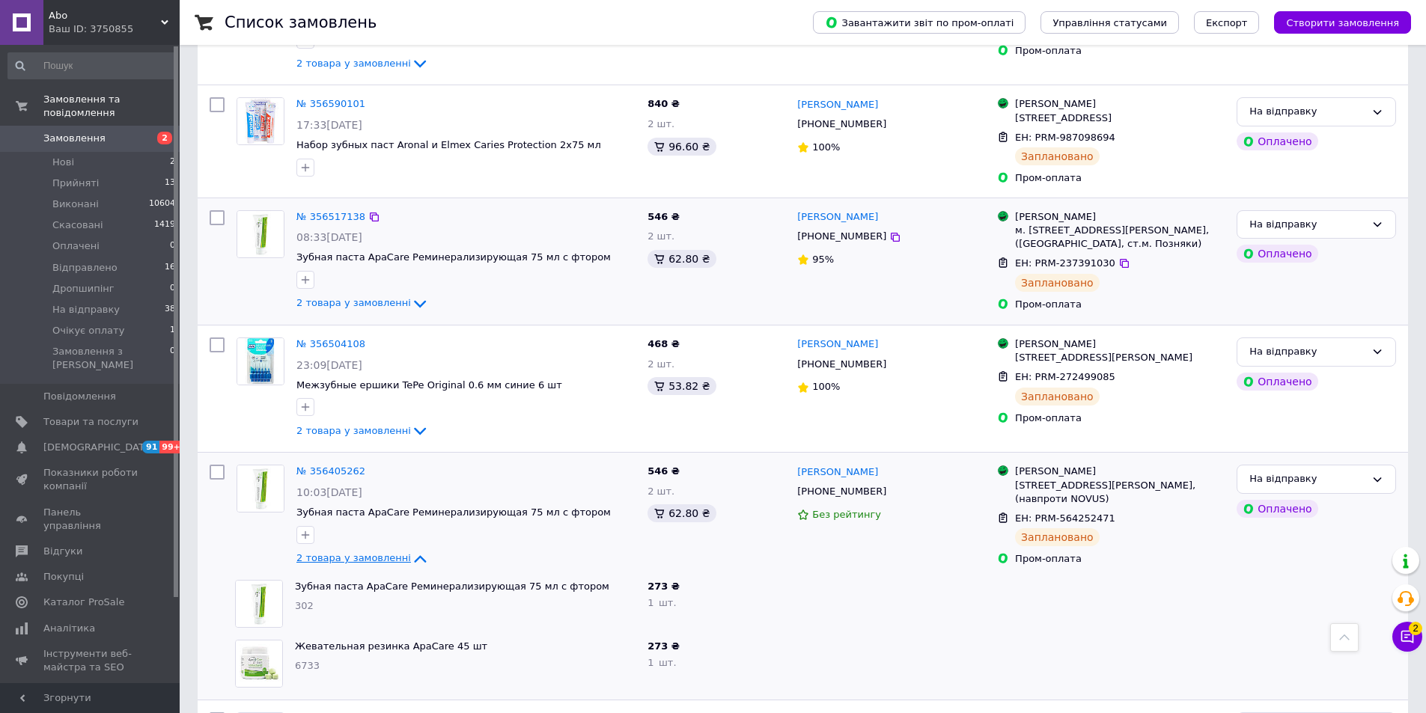
scroll to position [527, 0]
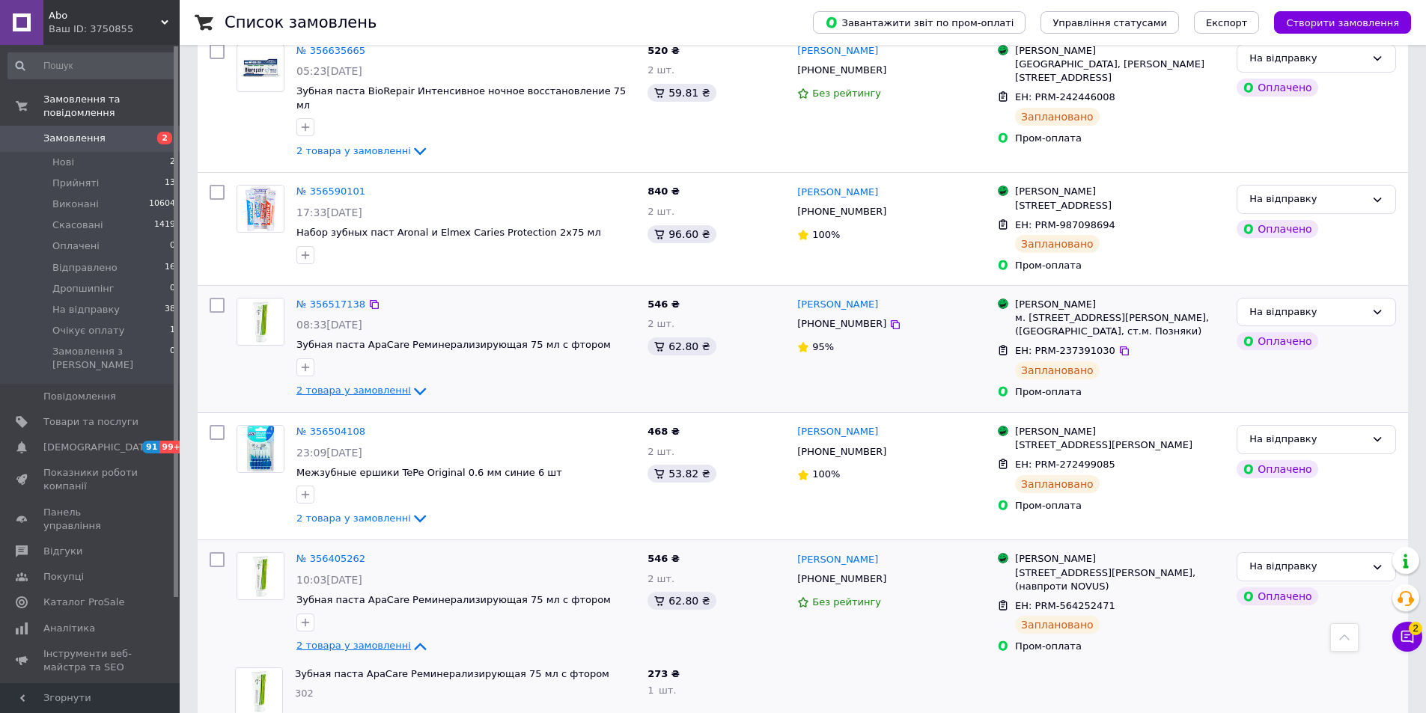
click at [394, 385] on span "2 товара у замовленні" at bounding box center [353, 390] width 115 height 11
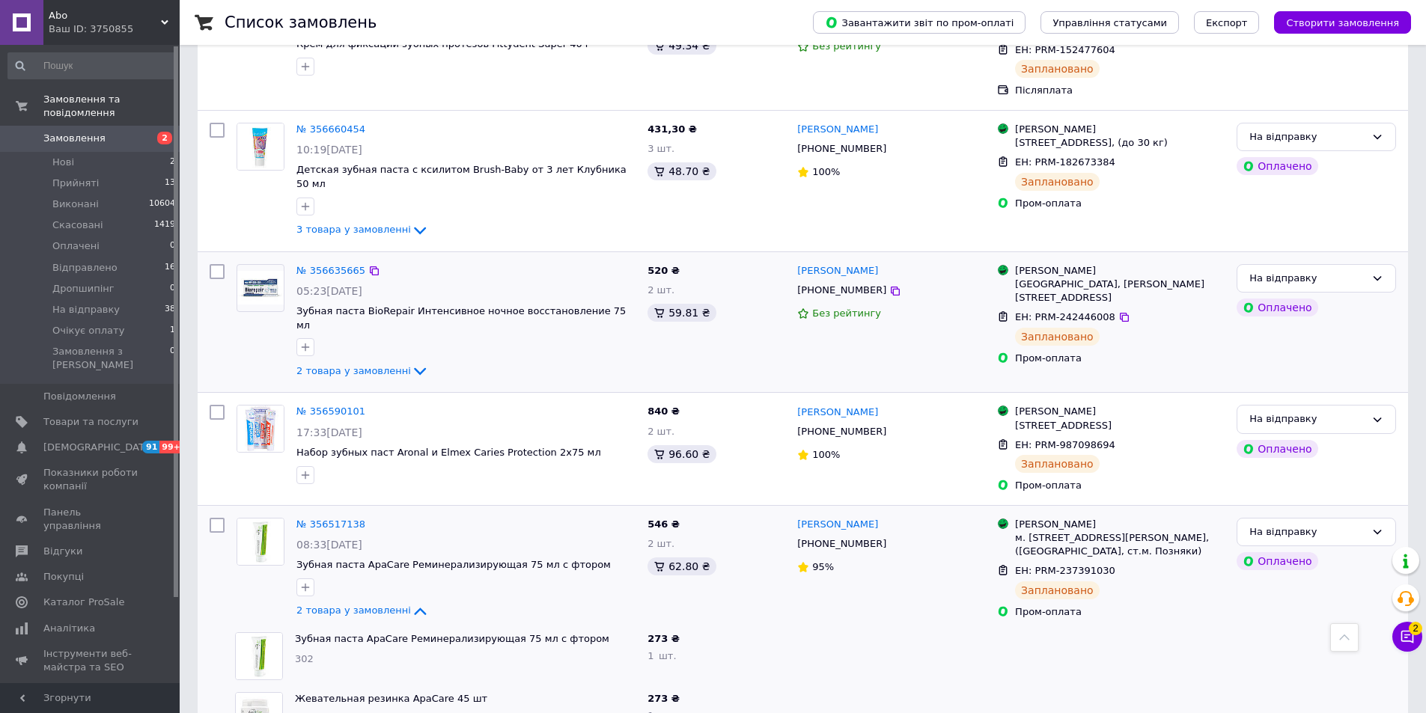
scroll to position [302, 0]
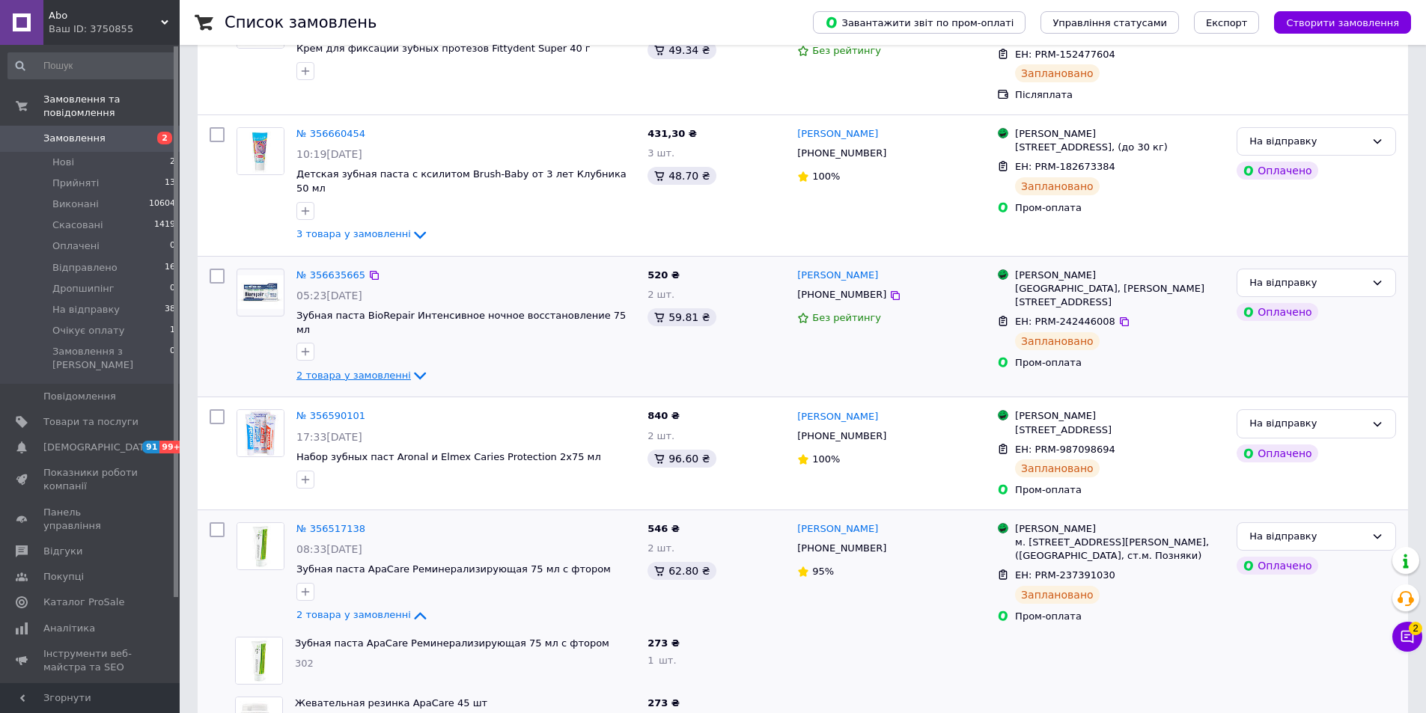
click at [411, 367] on icon at bounding box center [420, 376] width 18 height 18
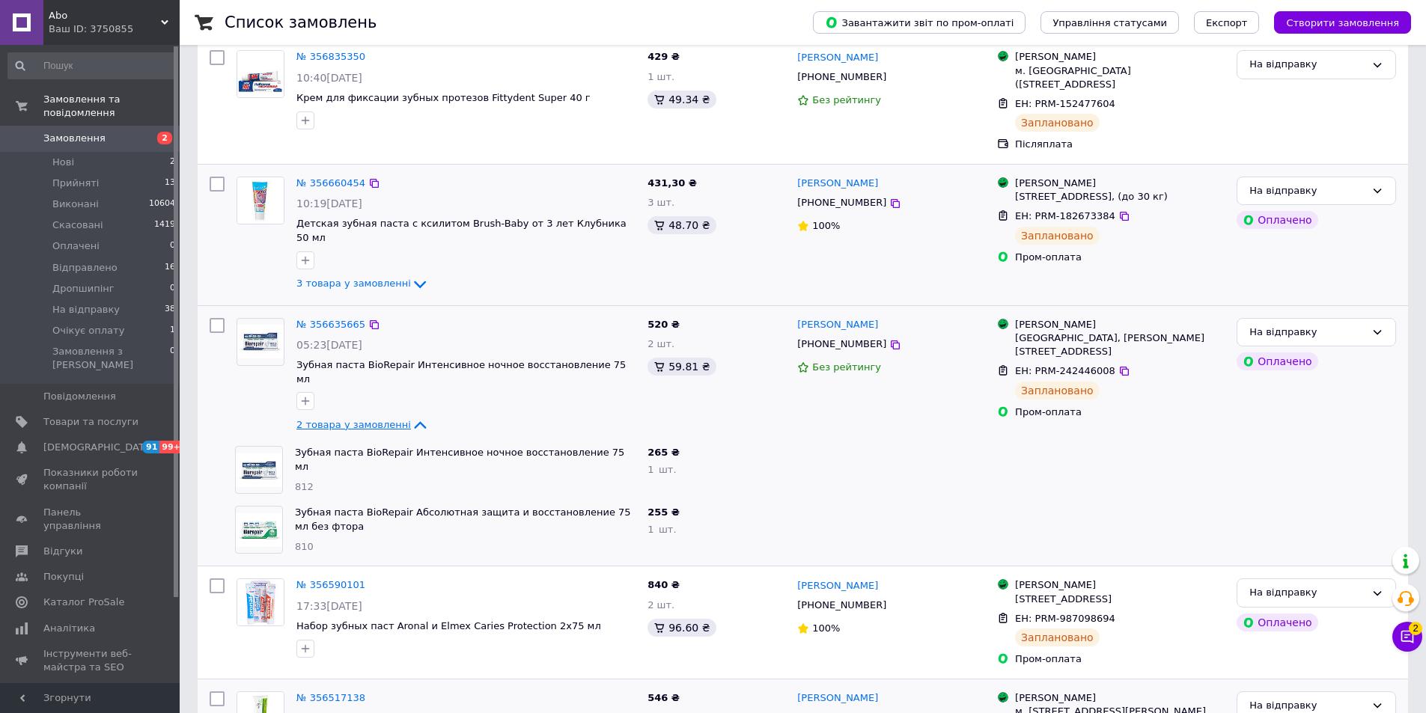
scroll to position [153, 0]
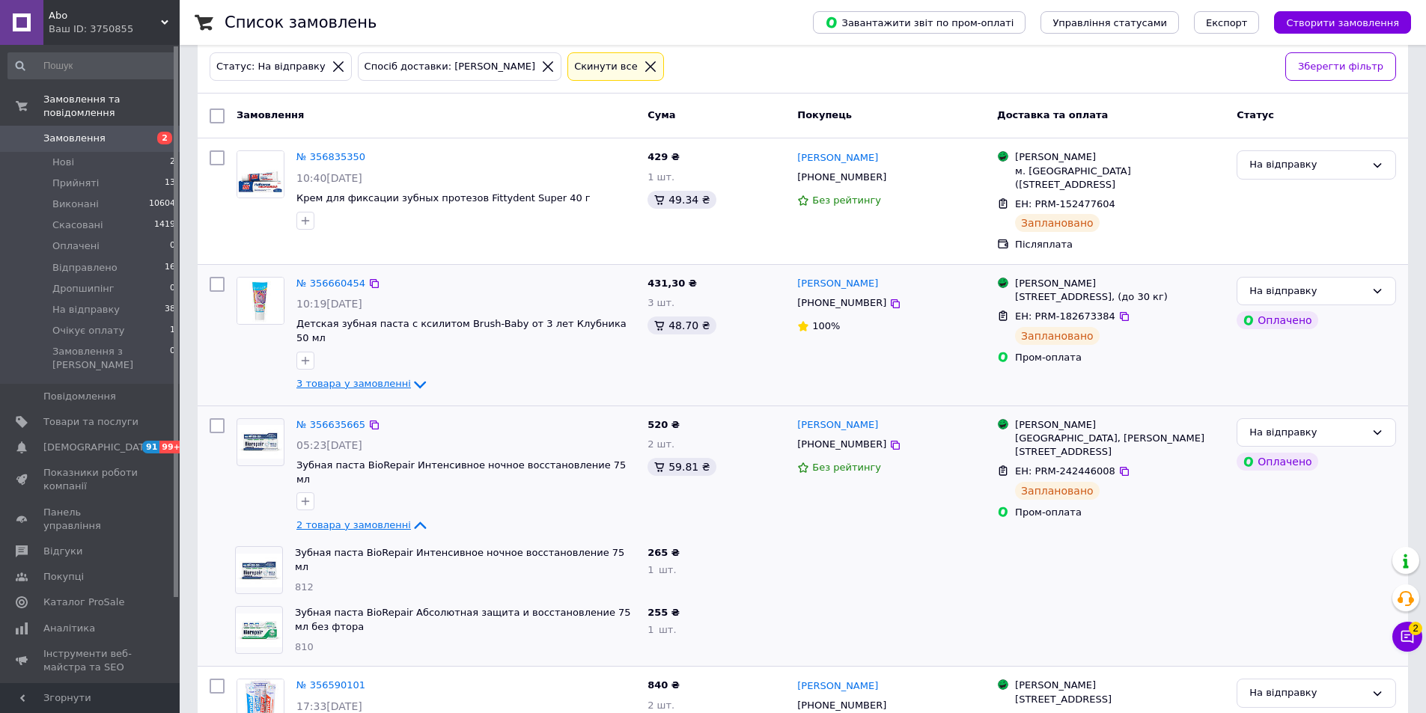
click at [392, 378] on span "3 товара у замовленні" at bounding box center [353, 383] width 115 height 11
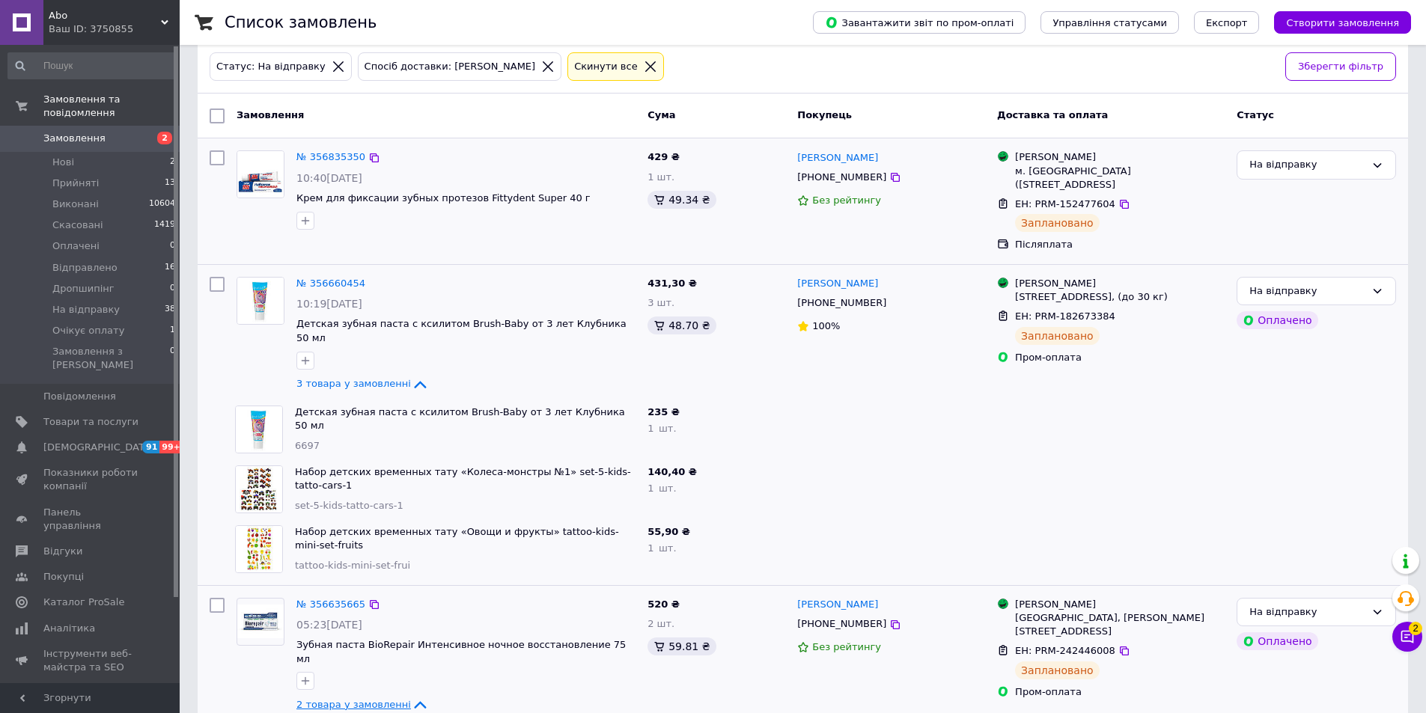
scroll to position [0, 0]
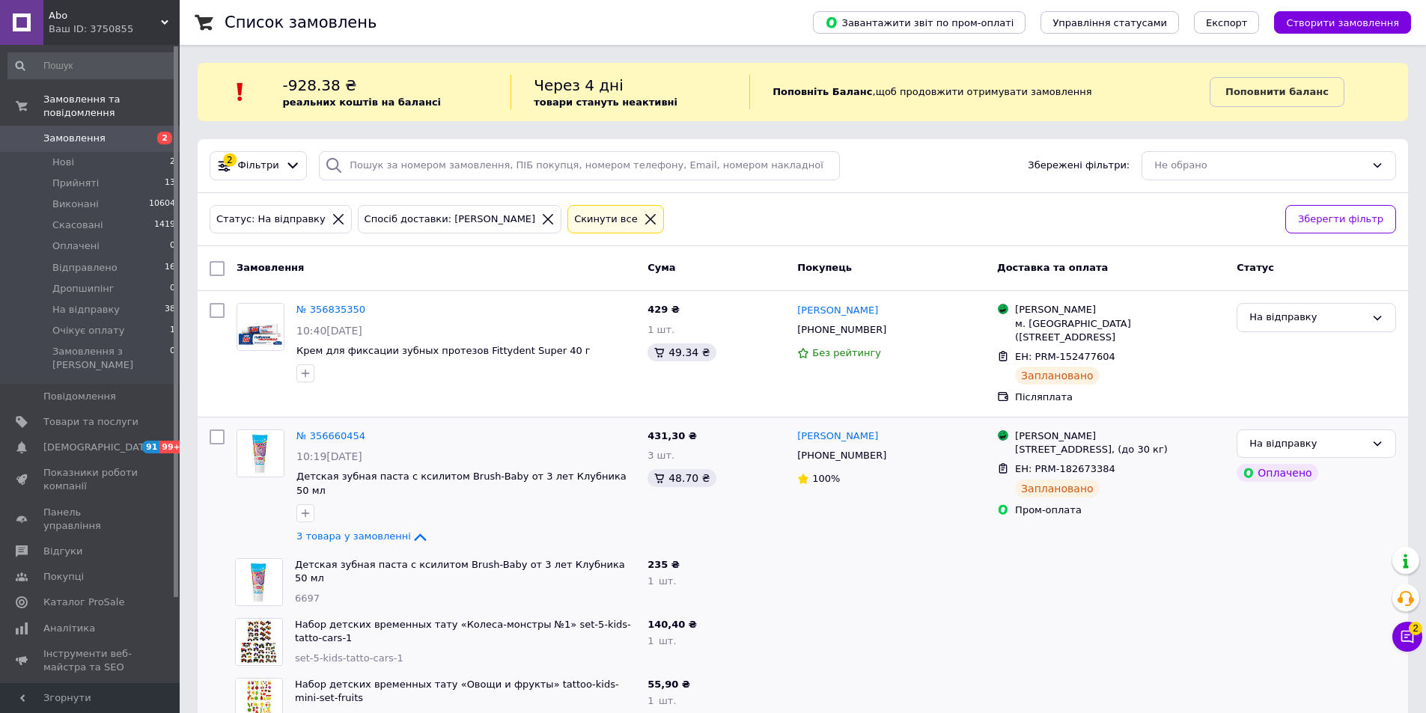
click at [541, 220] on icon at bounding box center [547, 219] width 13 height 13
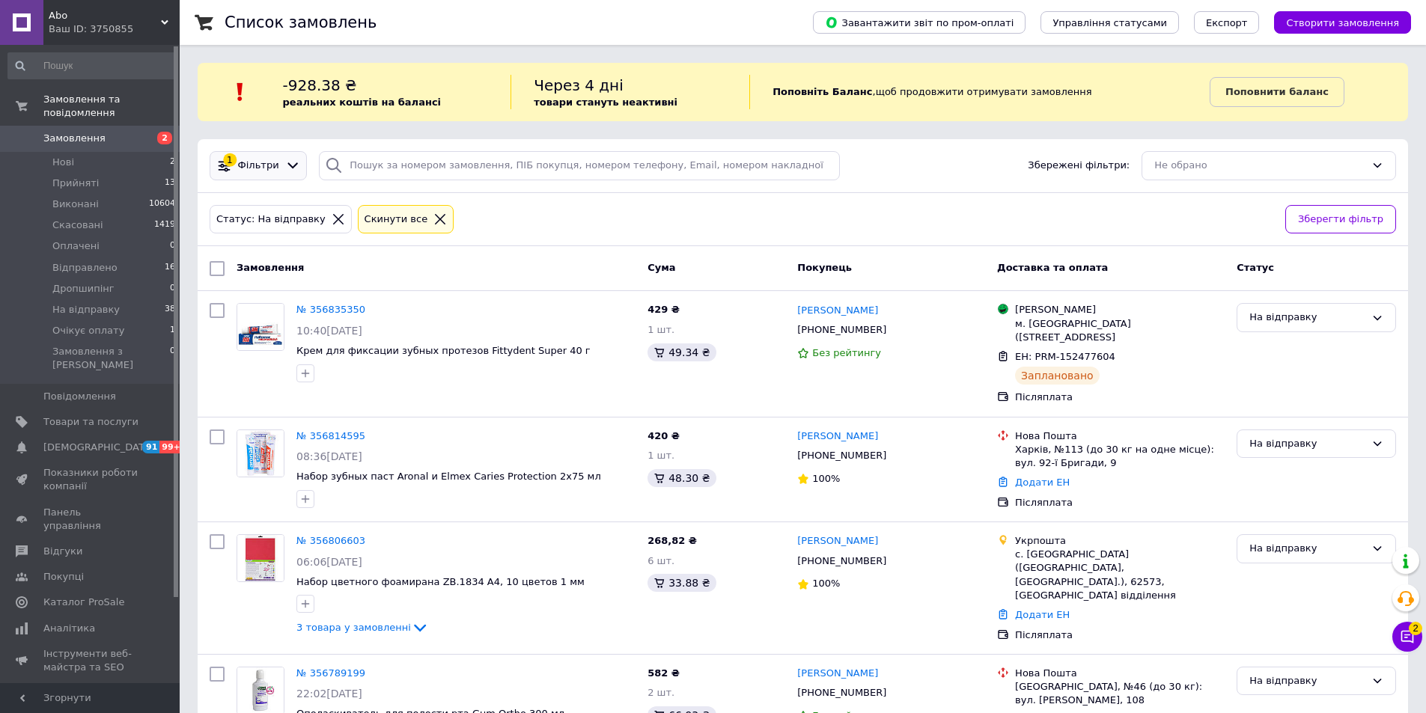
click at [285, 165] on icon at bounding box center [293, 166] width 16 height 16
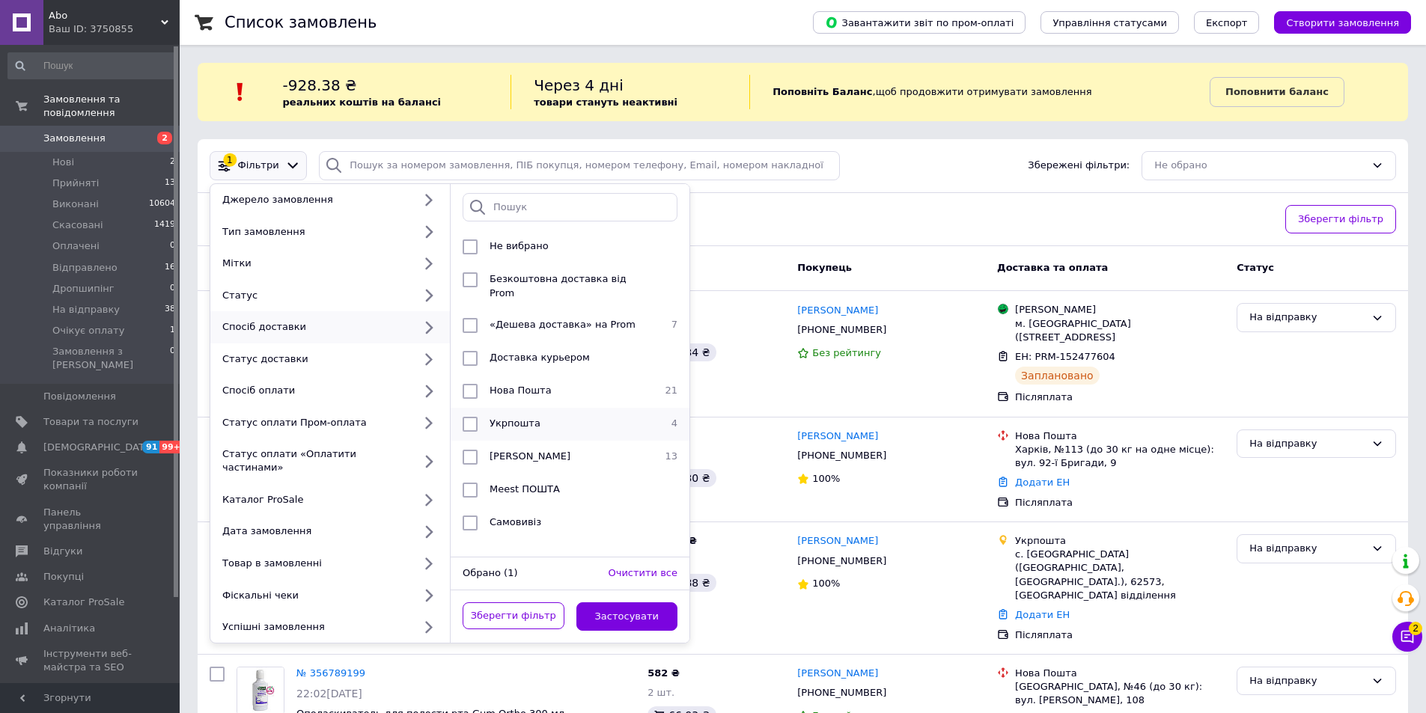
click at [511, 418] on span "Укрпошта" at bounding box center [514, 423] width 51 height 11
checkbox input "true"
click at [634, 609] on button "Застосувати" at bounding box center [627, 616] width 102 height 29
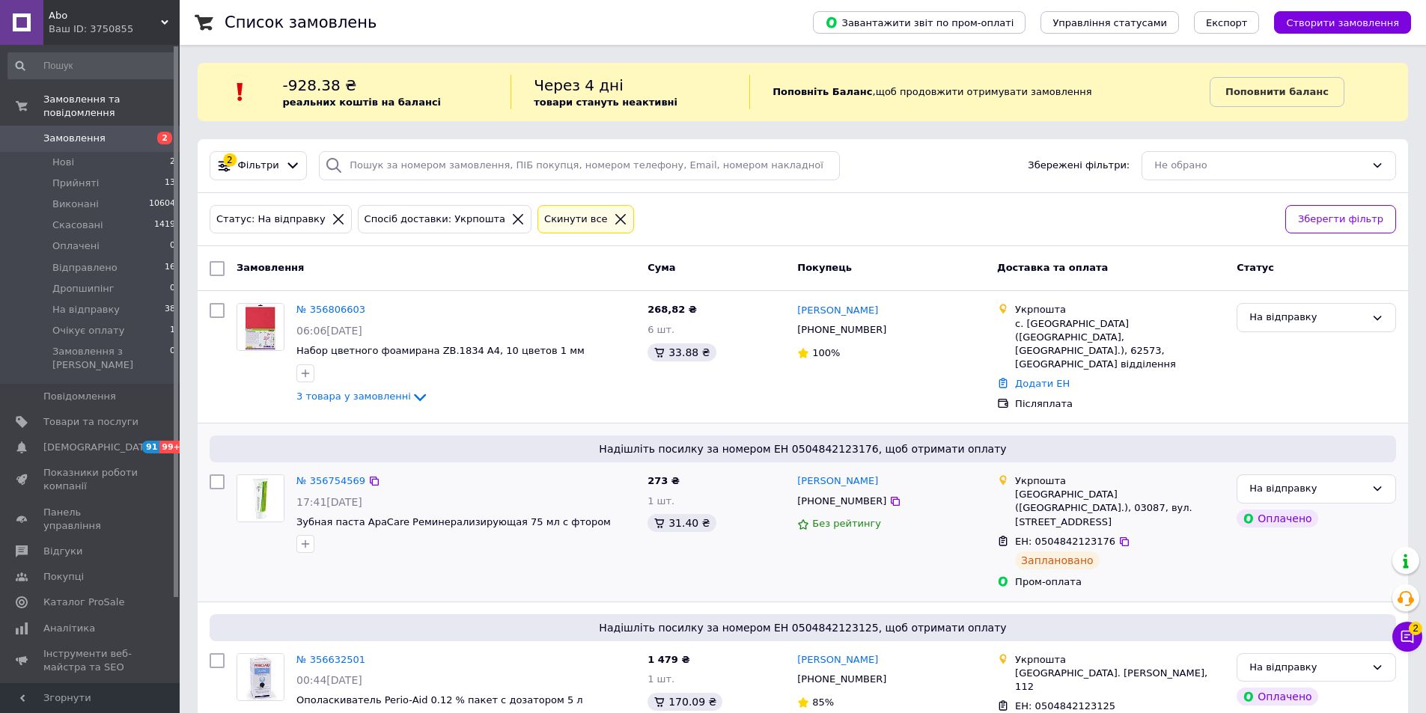
scroll to position [151, 0]
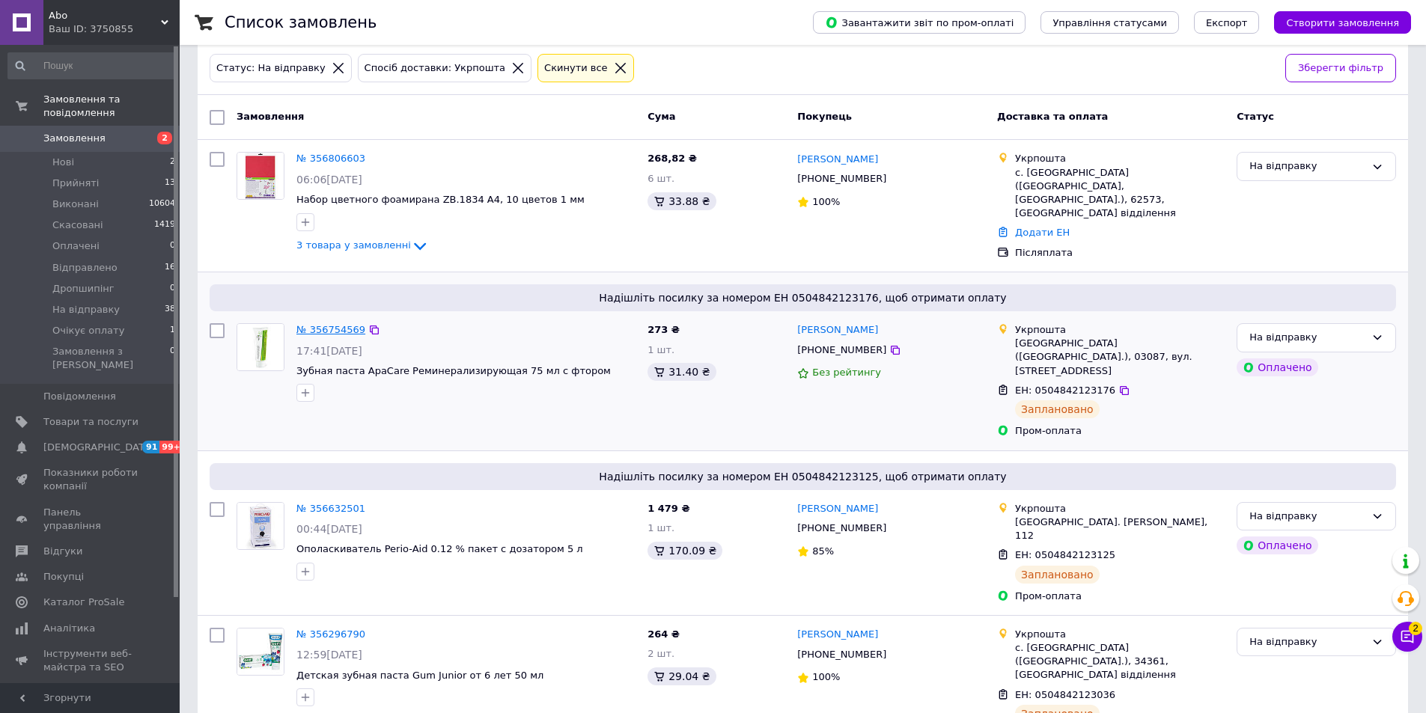
click at [338, 324] on link "№ 356754569" at bounding box center [330, 329] width 69 height 11
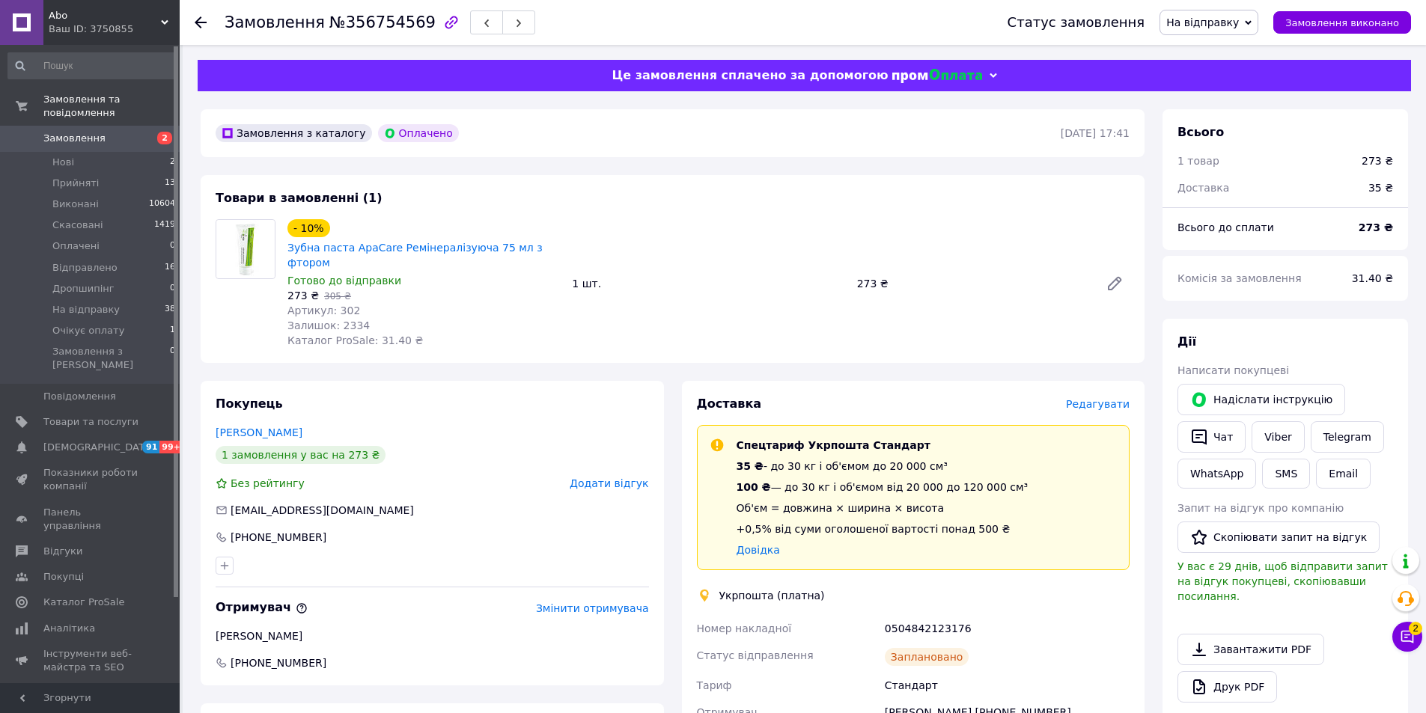
click at [198, 26] on use at bounding box center [201, 22] width 12 height 12
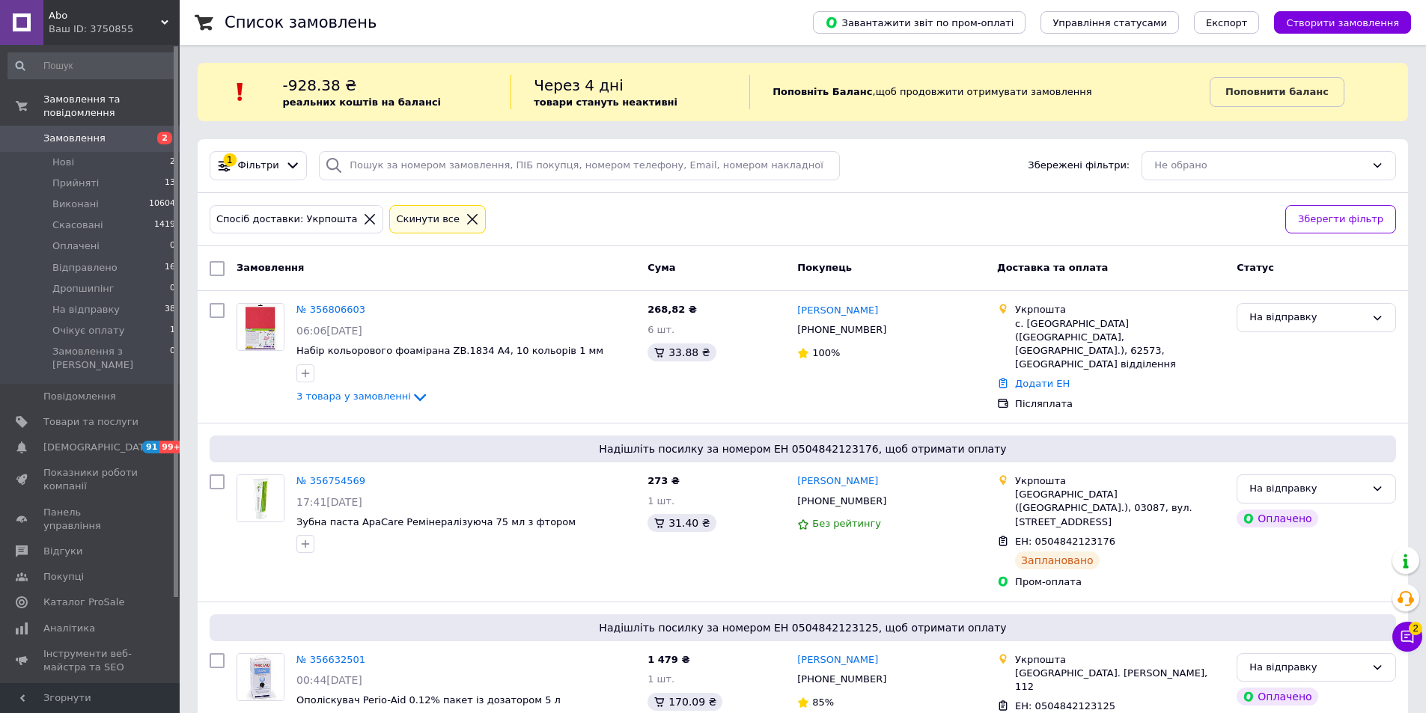
click at [222, 269] on input "checkbox" at bounding box center [217, 268] width 15 height 15
checkbox input "true"
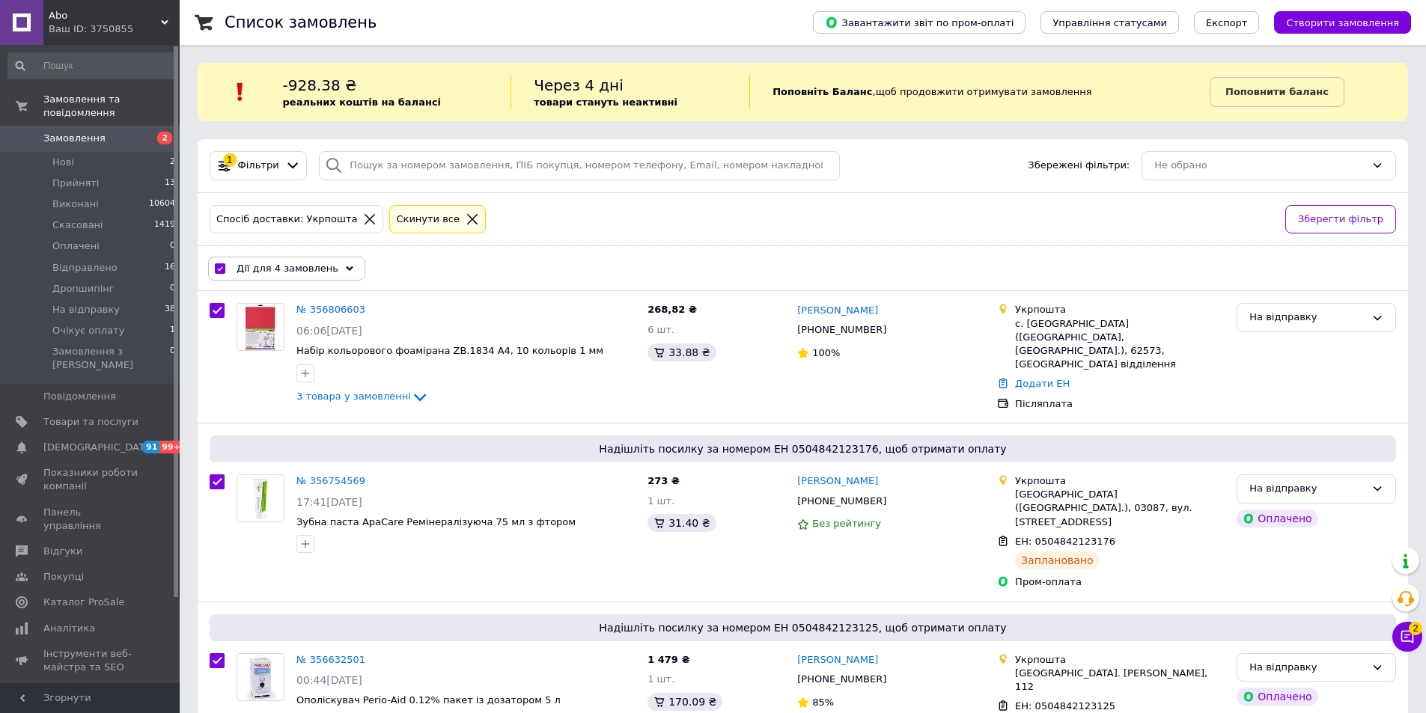
click at [325, 270] on div "Дії для 4 замовлень" at bounding box center [286, 269] width 157 height 24
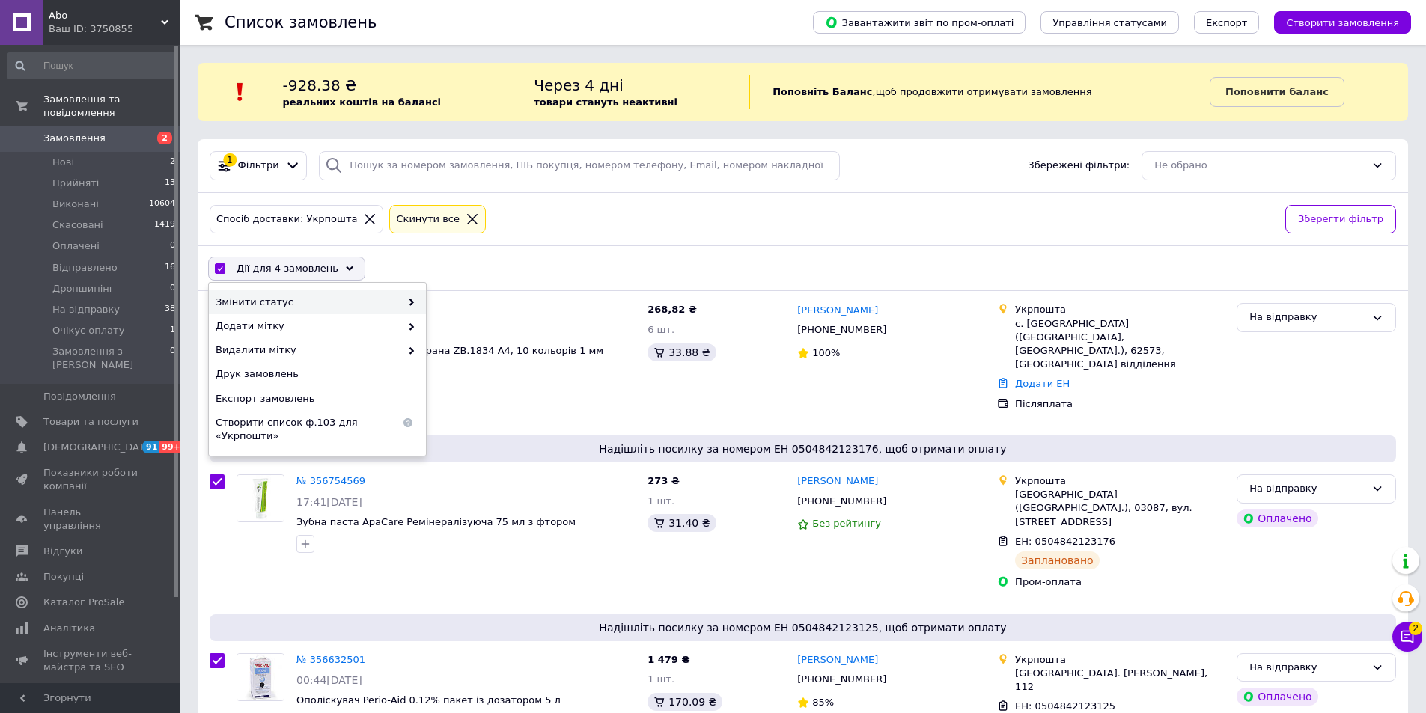
click at [339, 299] on span "Змінити статус" at bounding box center [308, 302] width 185 height 13
click at [374, 304] on span "Змінити статус" at bounding box center [308, 302] width 185 height 13
click at [375, 302] on span "Змінити статус" at bounding box center [308, 302] width 185 height 13
click at [376, 299] on span "Змінити статус" at bounding box center [308, 302] width 185 height 13
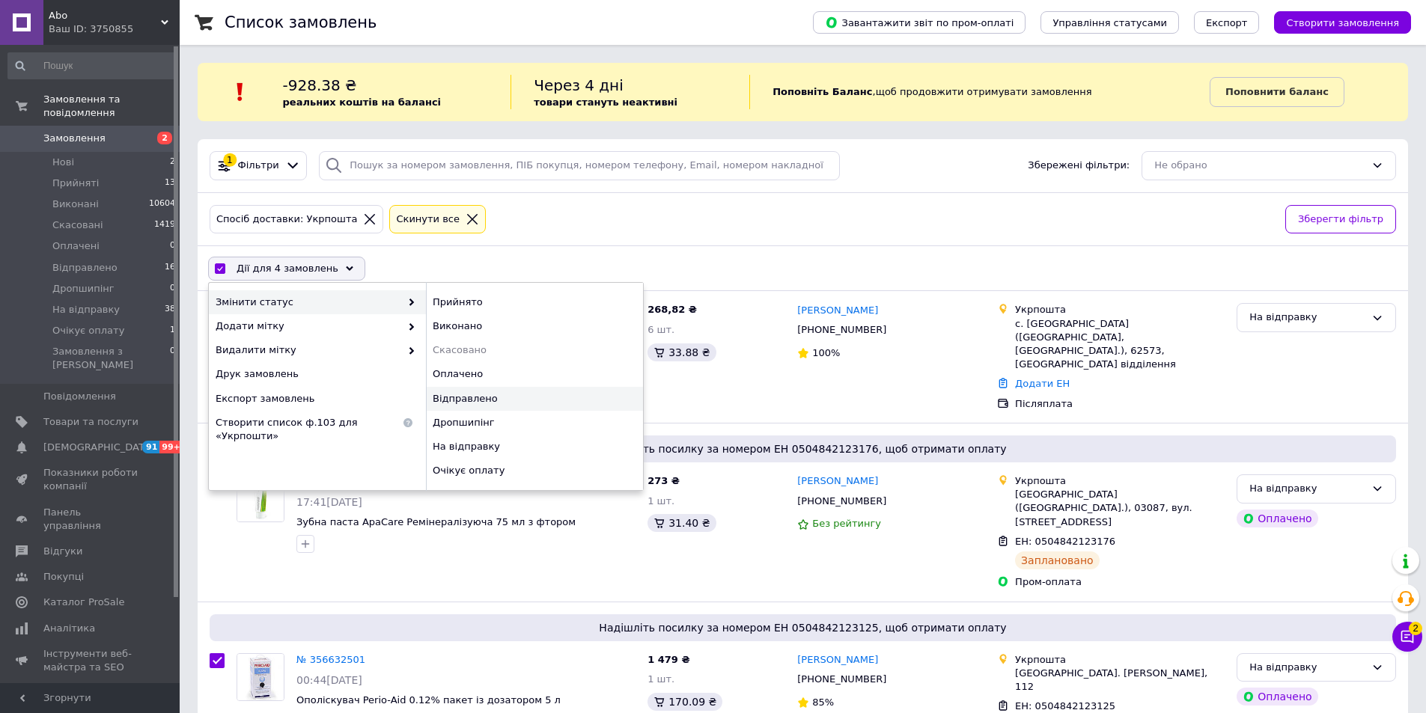
click at [474, 395] on div "Відправлено" at bounding box center [534, 399] width 217 height 24
checkbox input "false"
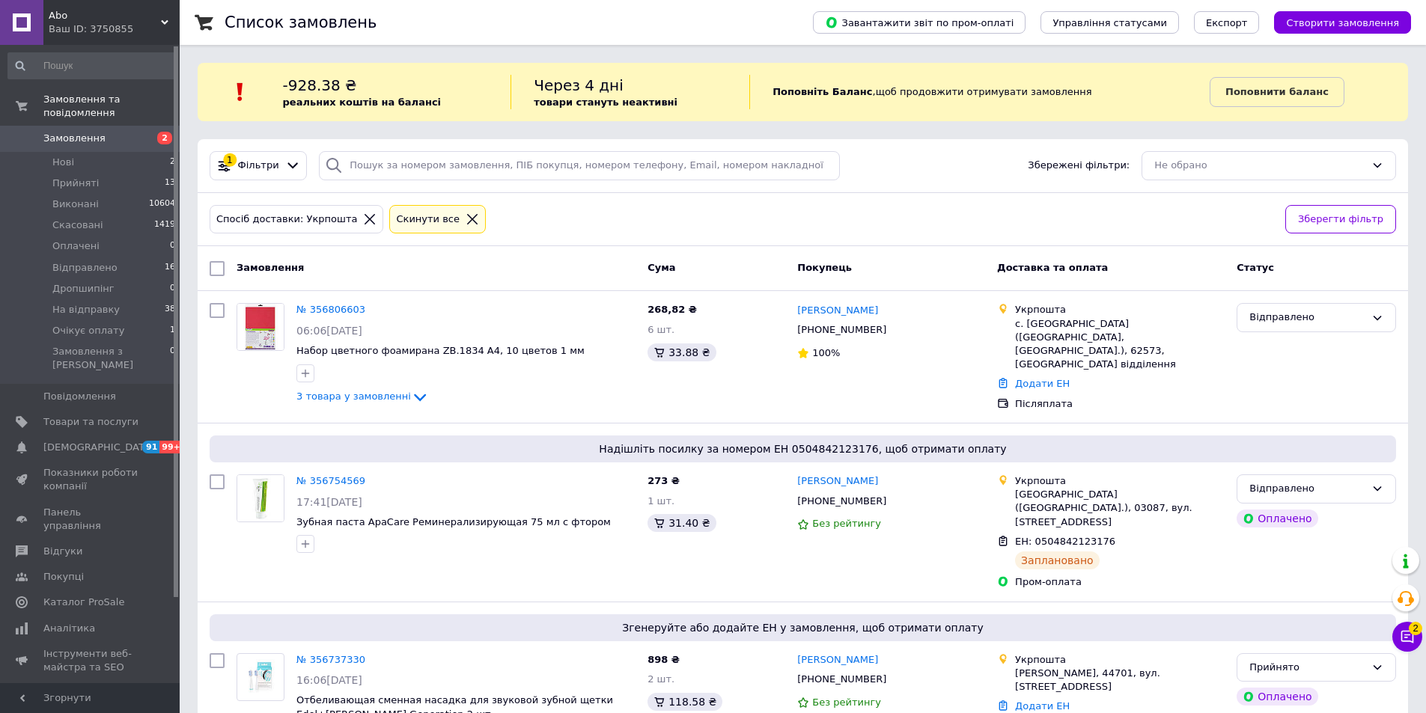
click at [466, 216] on icon at bounding box center [472, 219] width 13 height 13
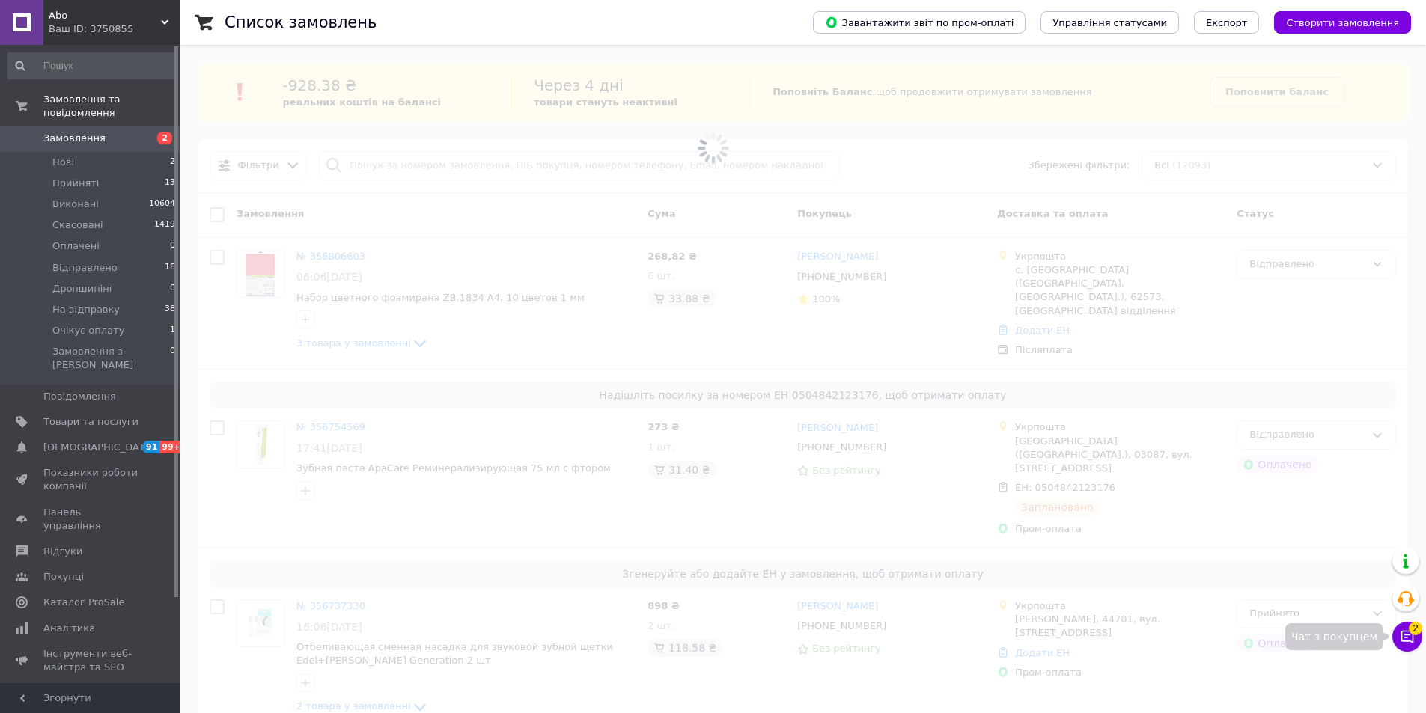
click at [1409, 629] on span "2" at bounding box center [1415, 628] width 13 height 13
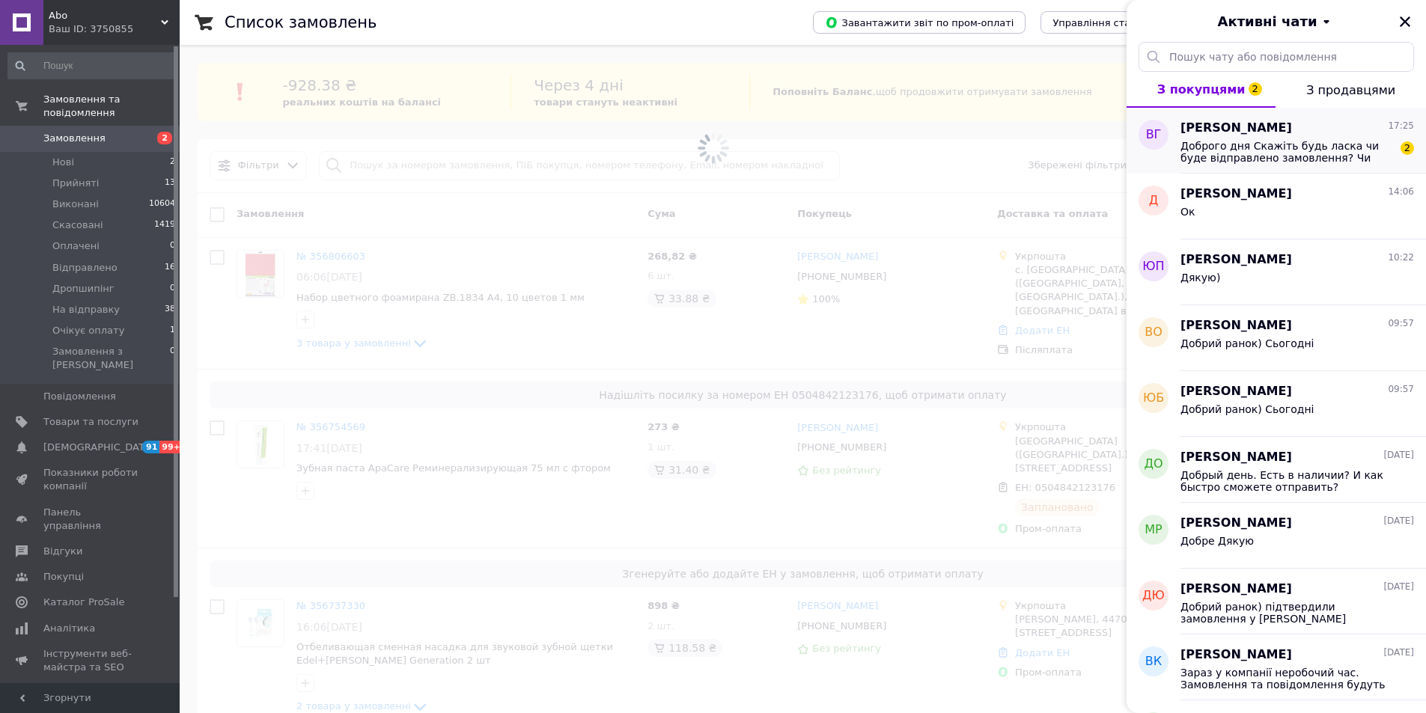
click at [1294, 148] on span "Доброго дня Скажіть будь ласка чи буде відправлено замовлення? Чи його немає в …" at bounding box center [1286, 152] width 213 height 24
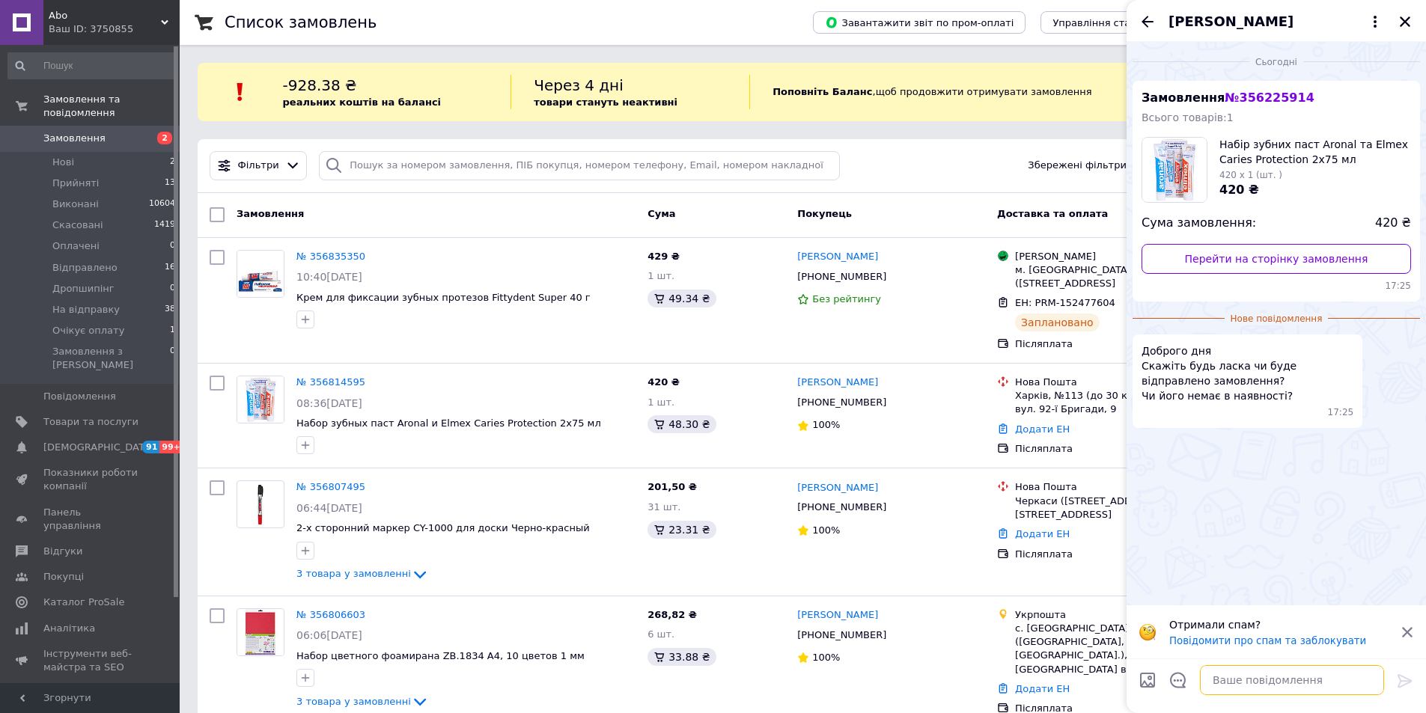
click at [1252, 683] on textarea at bounding box center [1292, 680] width 184 height 30
type textarea "Добрий день) Є відправлення сьогодні"
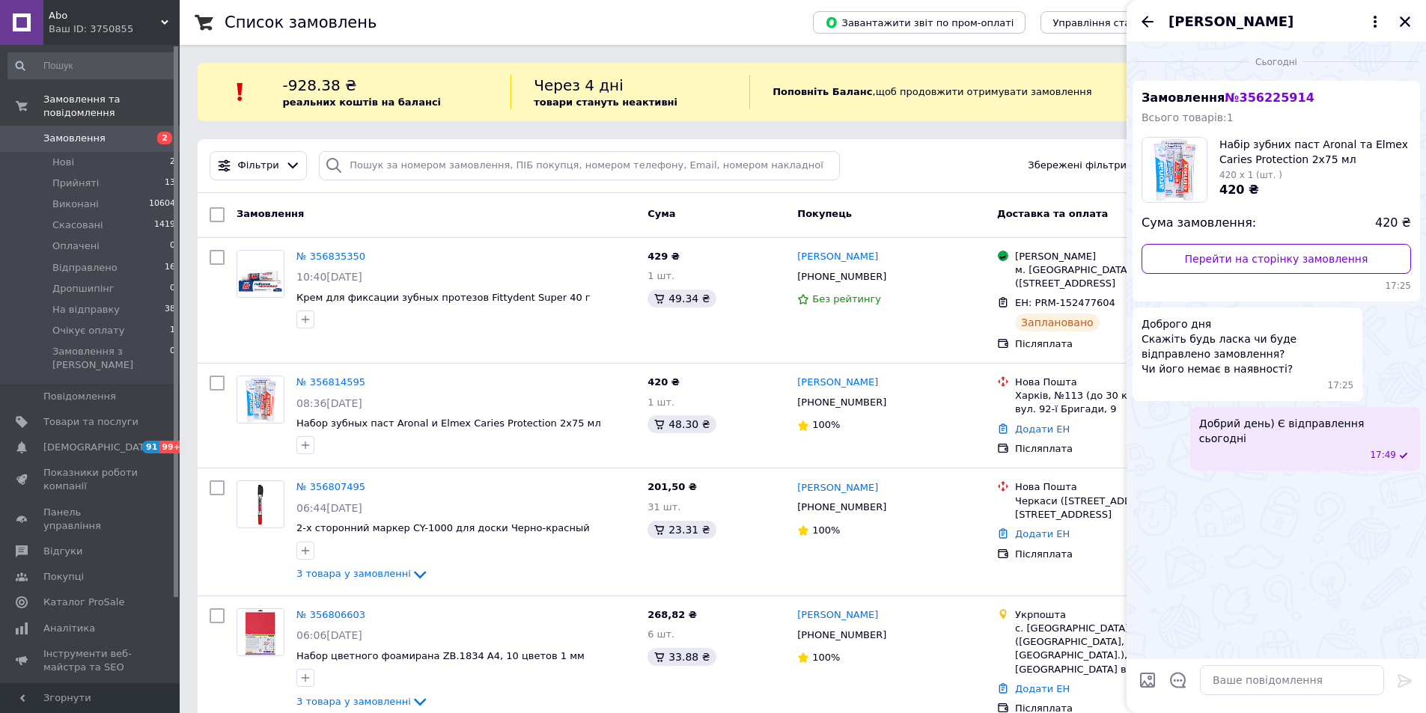
click at [1405, 21] on icon "Закрити" at bounding box center [1405, 21] width 10 height 10
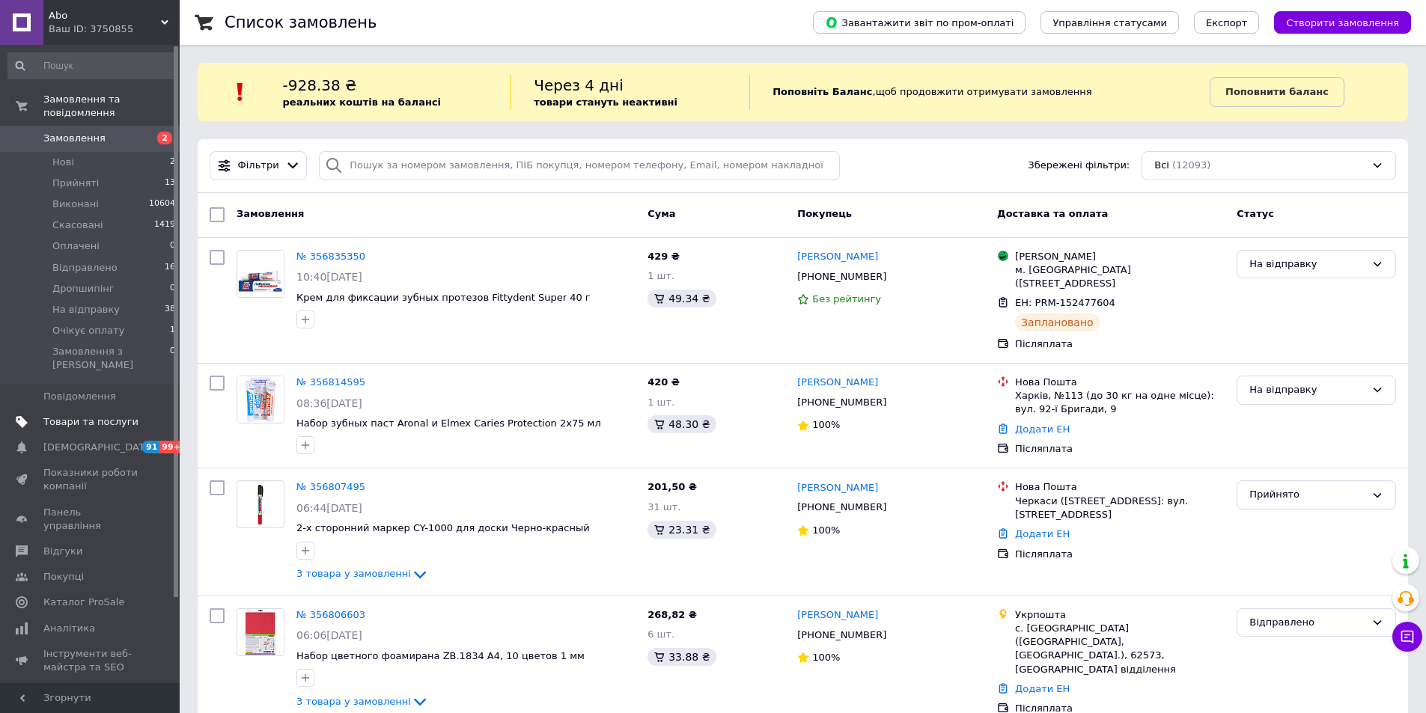
click at [91, 415] on span "Товари та послуги" at bounding box center [90, 421] width 95 height 13
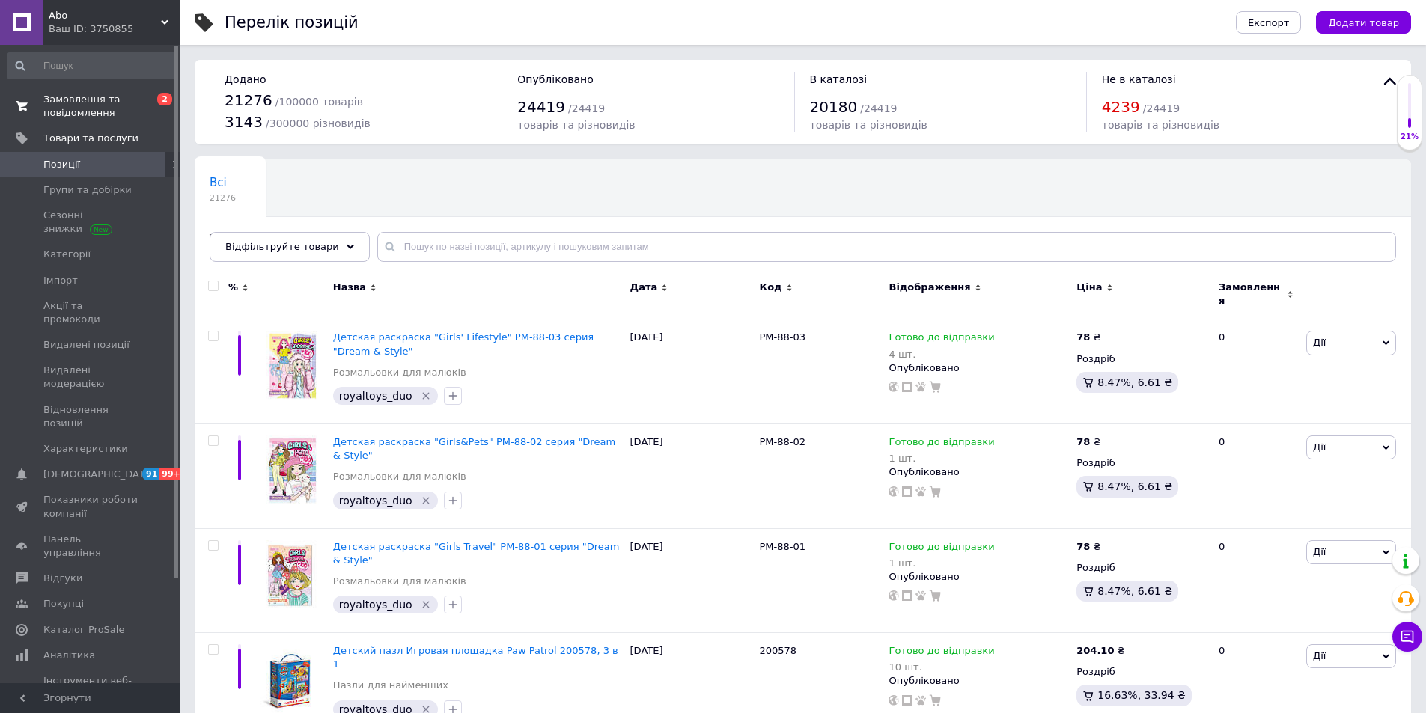
click at [95, 107] on span "Замовлення та повідомлення" at bounding box center [90, 106] width 95 height 27
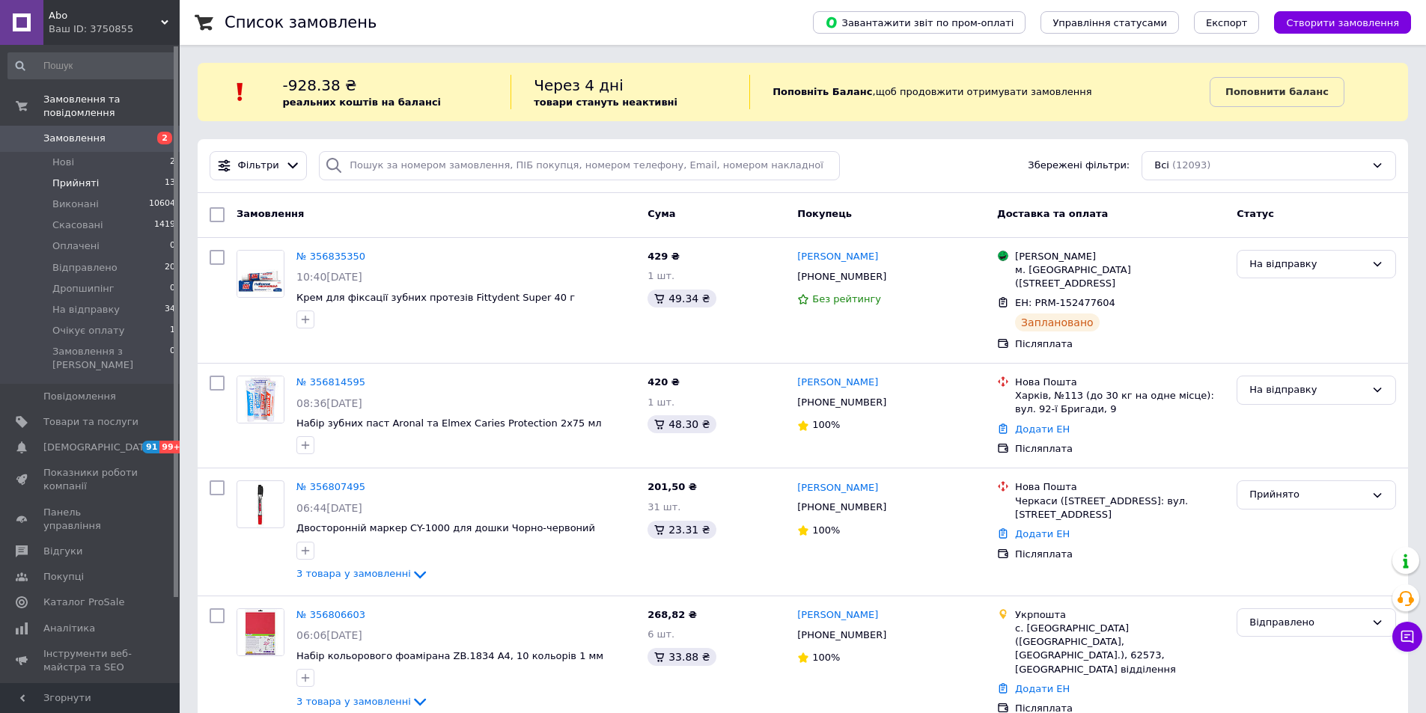
click at [103, 173] on li "Прийняті 13" at bounding box center [92, 183] width 184 height 21
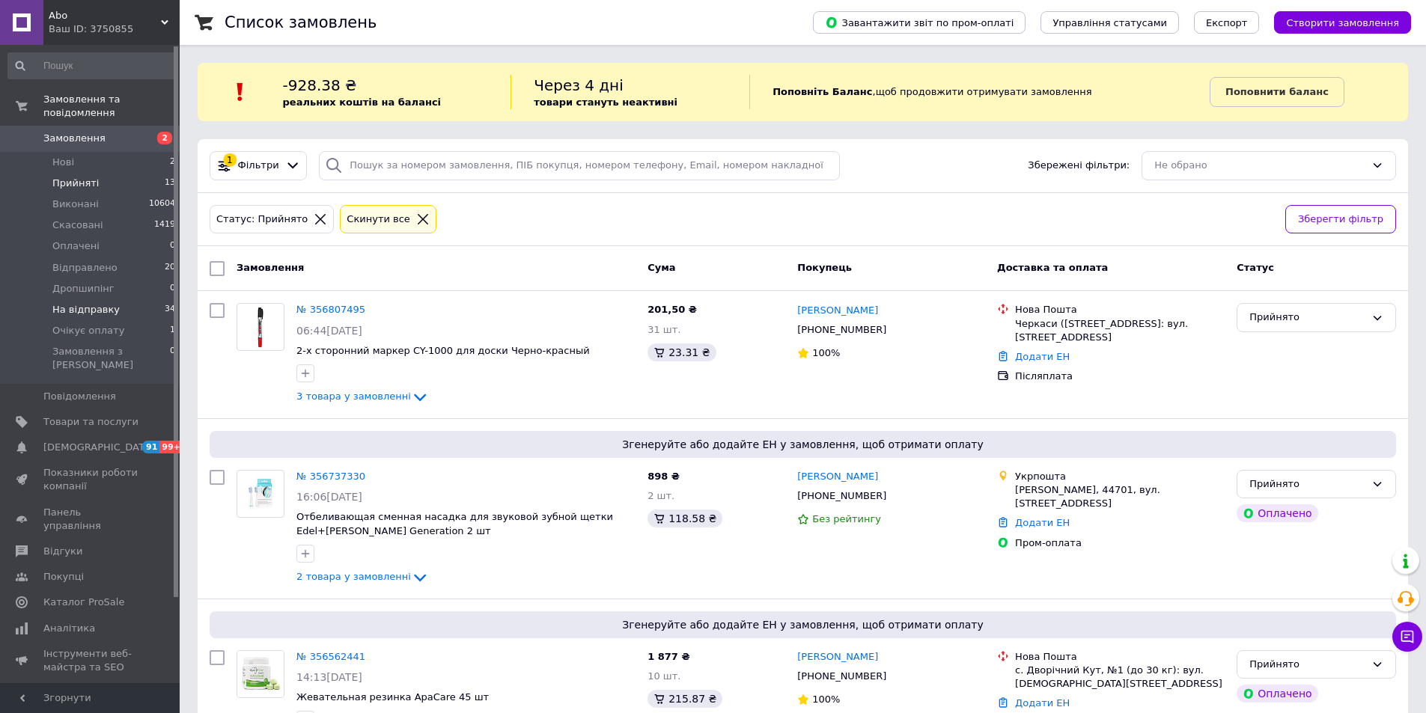
click at [85, 303] on span "На відправку" at bounding box center [85, 309] width 67 height 13
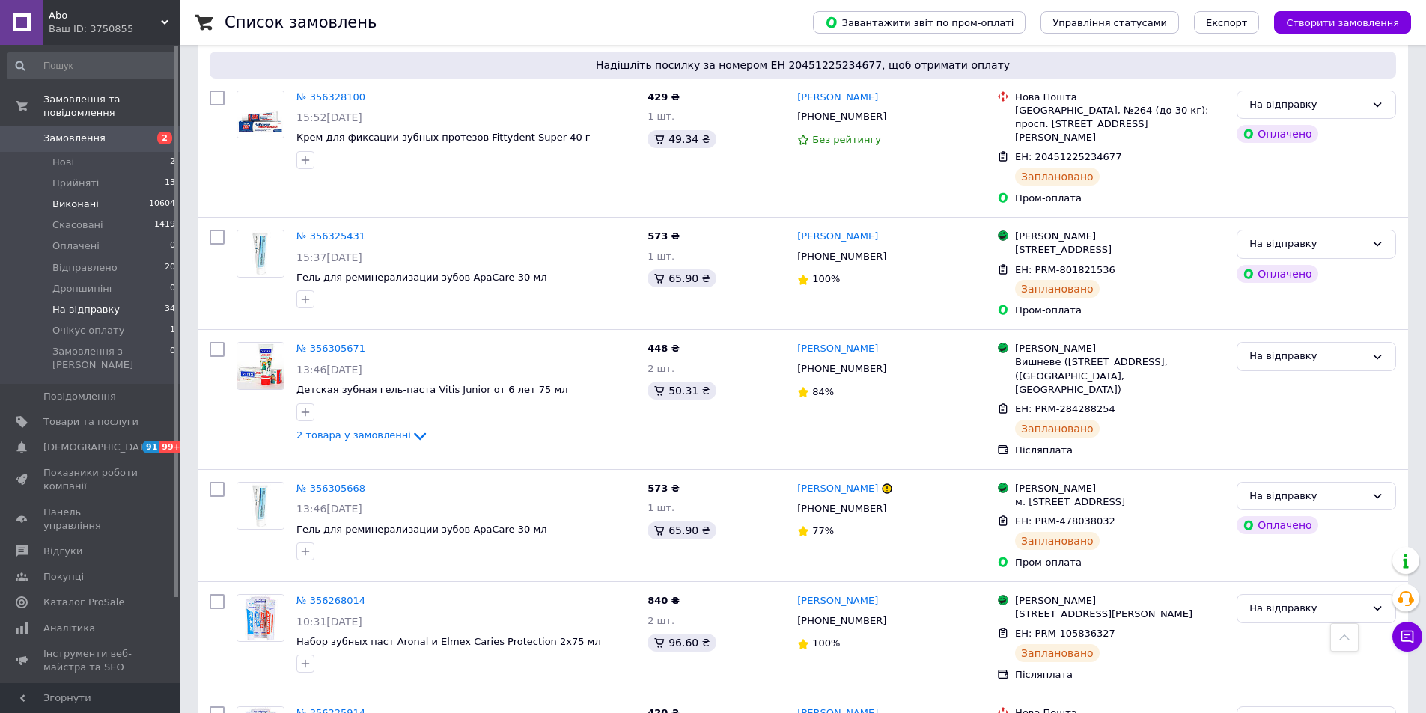
scroll to position [3702, 0]
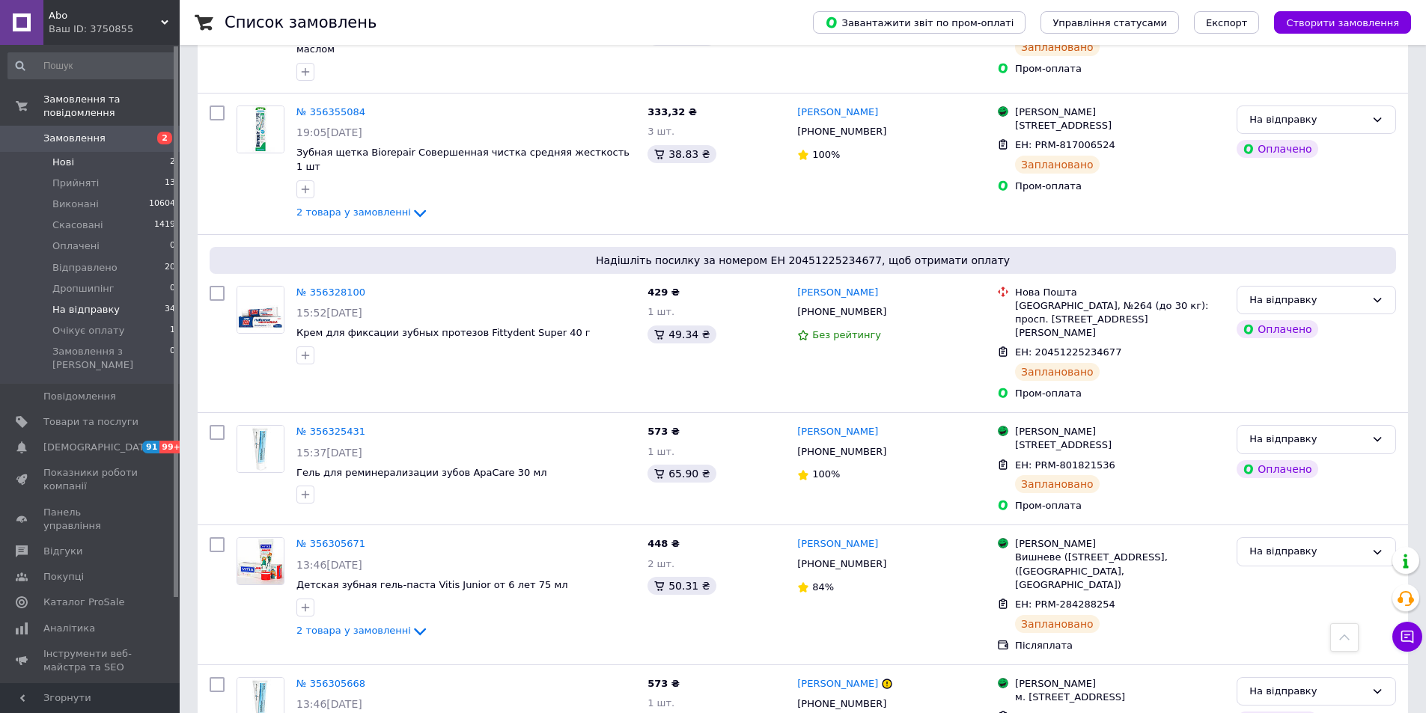
click at [113, 152] on li "Нові 2" at bounding box center [92, 162] width 184 height 21
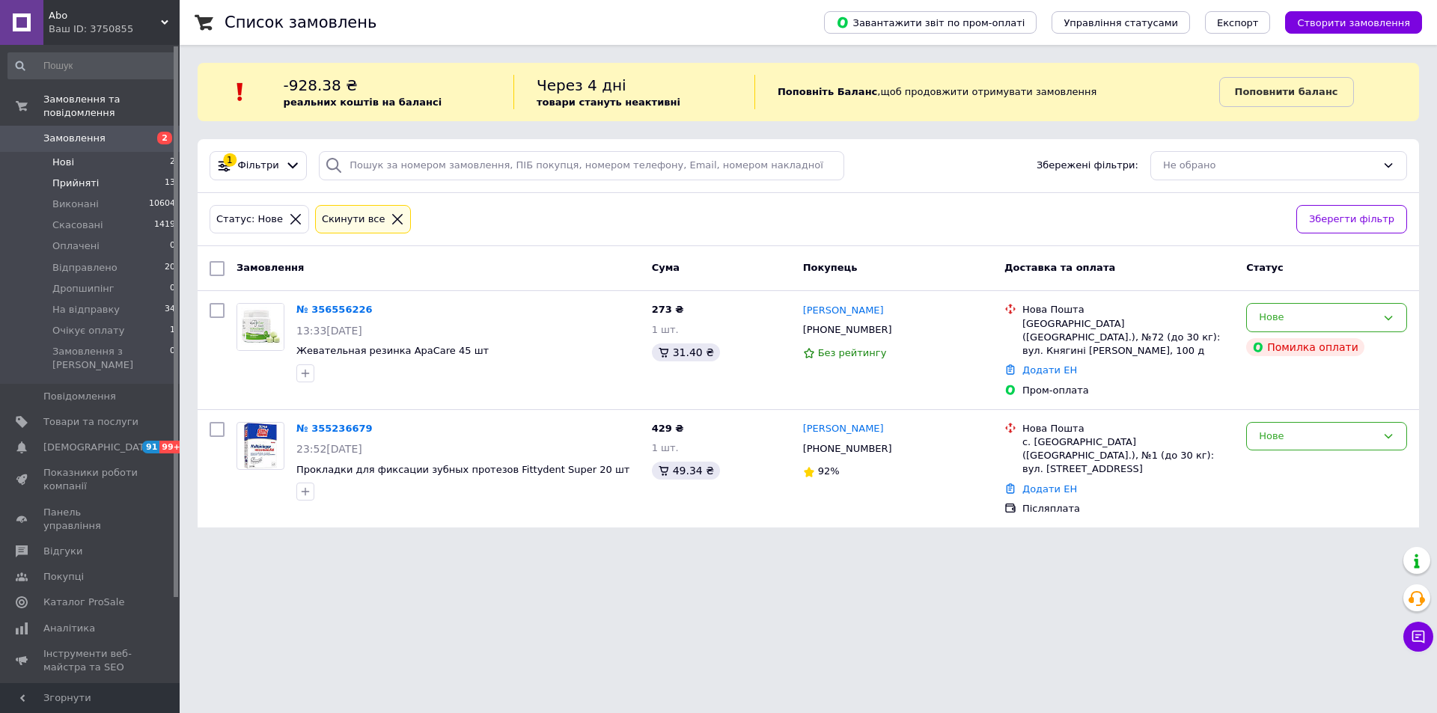
click at [80, 177] on span "Прийняті" at bounding box center [75, 183] width 46 height 13
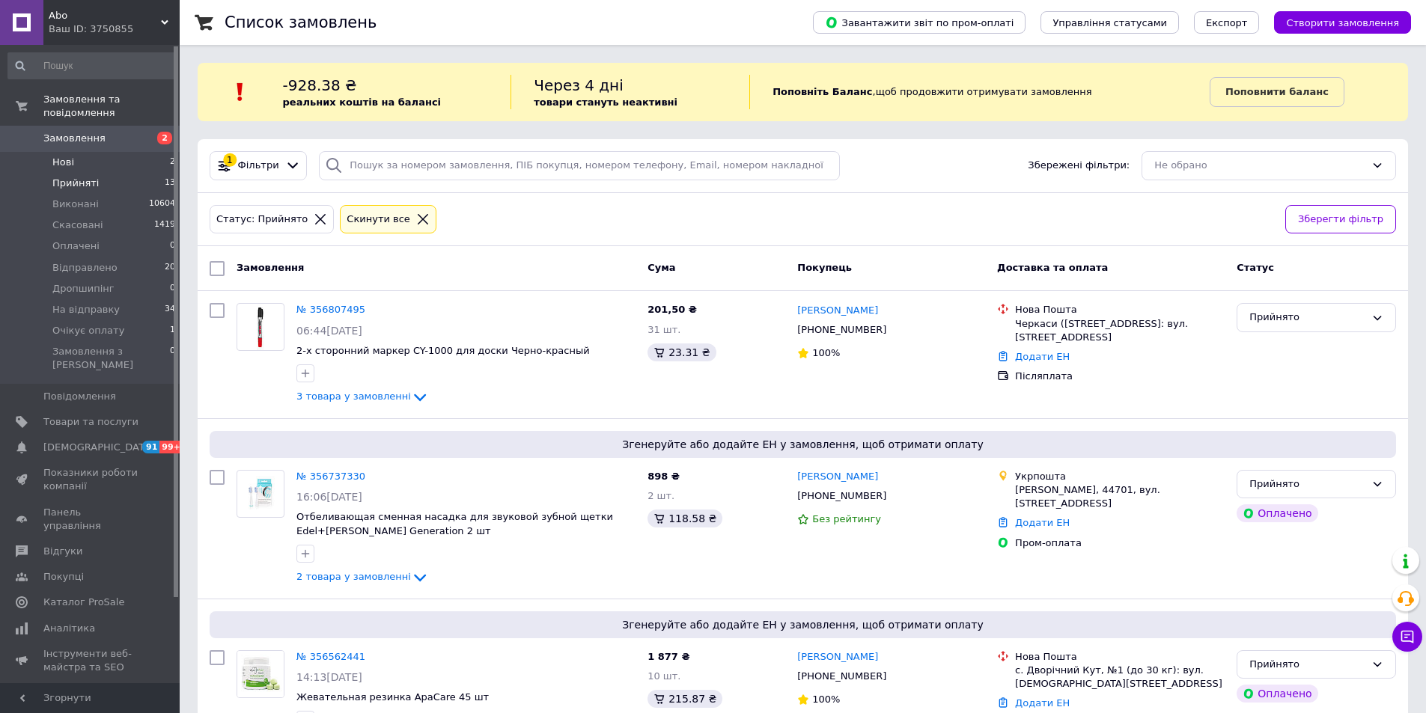
click at [96, 152] on li "Нові 2" at bounding box center [92, 162] width 184 height 21
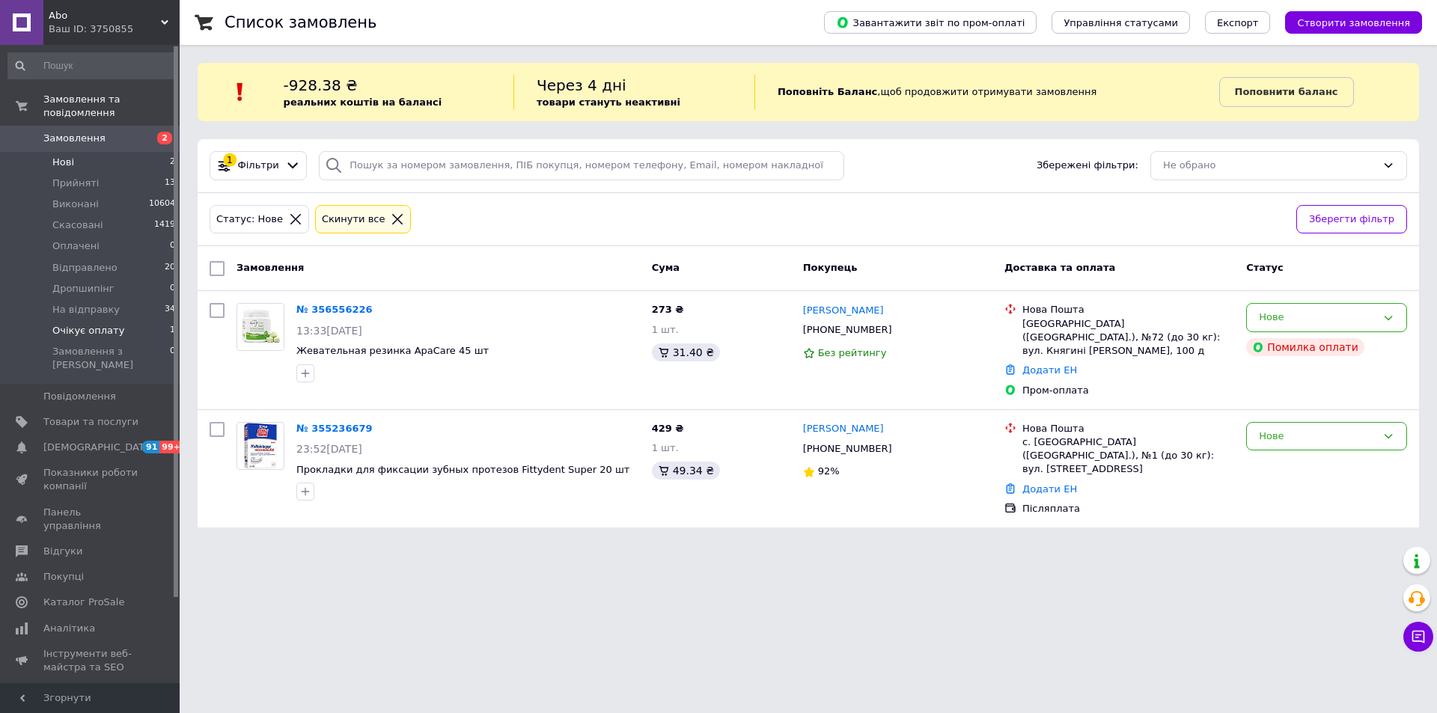
click at [94, 324] on span "Очікує оплату" at bounding box center [88, 330] width 72 height 13
